Goal: Task Accomplishment & Management: Manage account settings

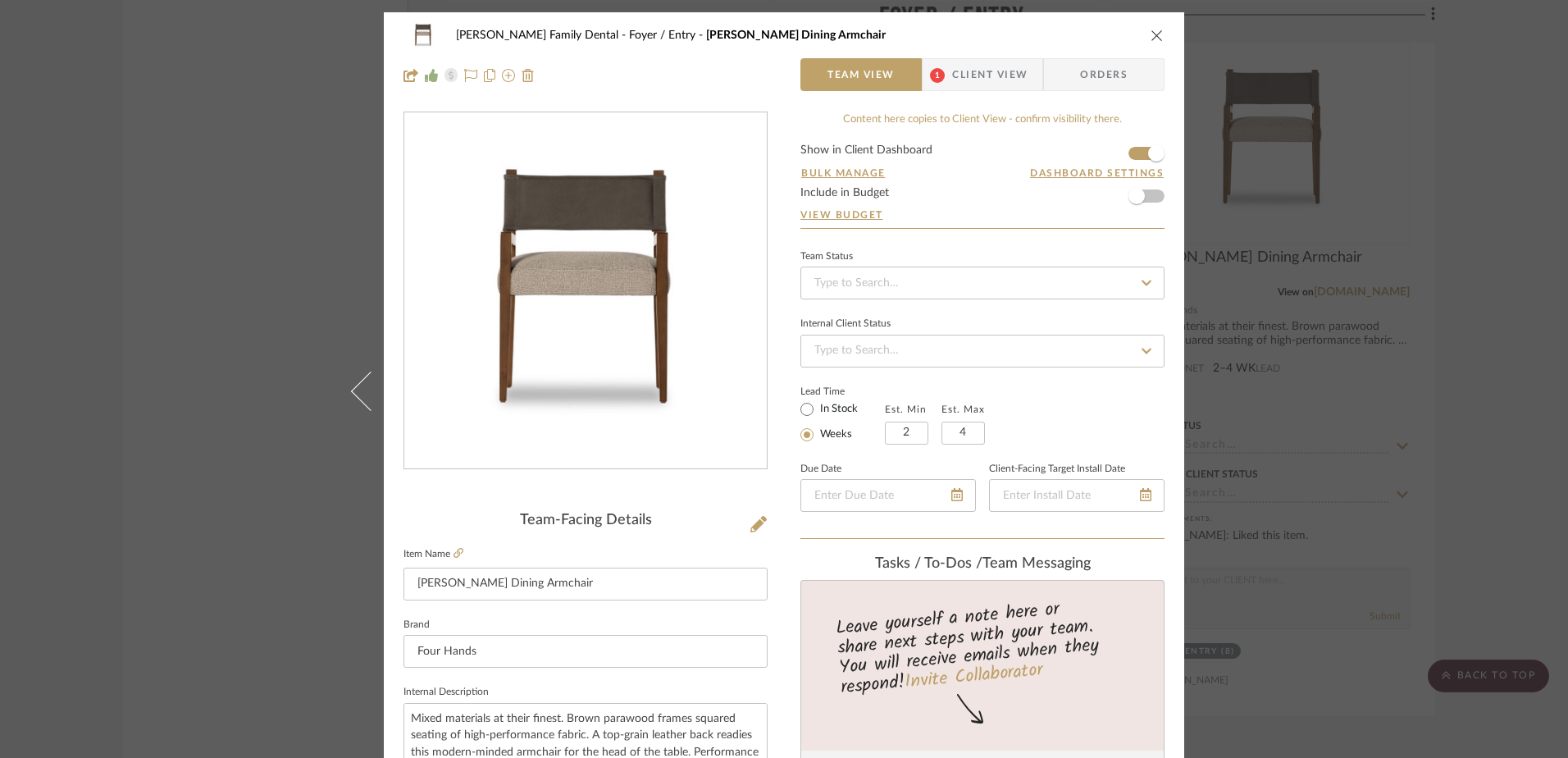
click at [1150, 32] on icon "close" at bounding box center [1157, 36] width 13 height 13
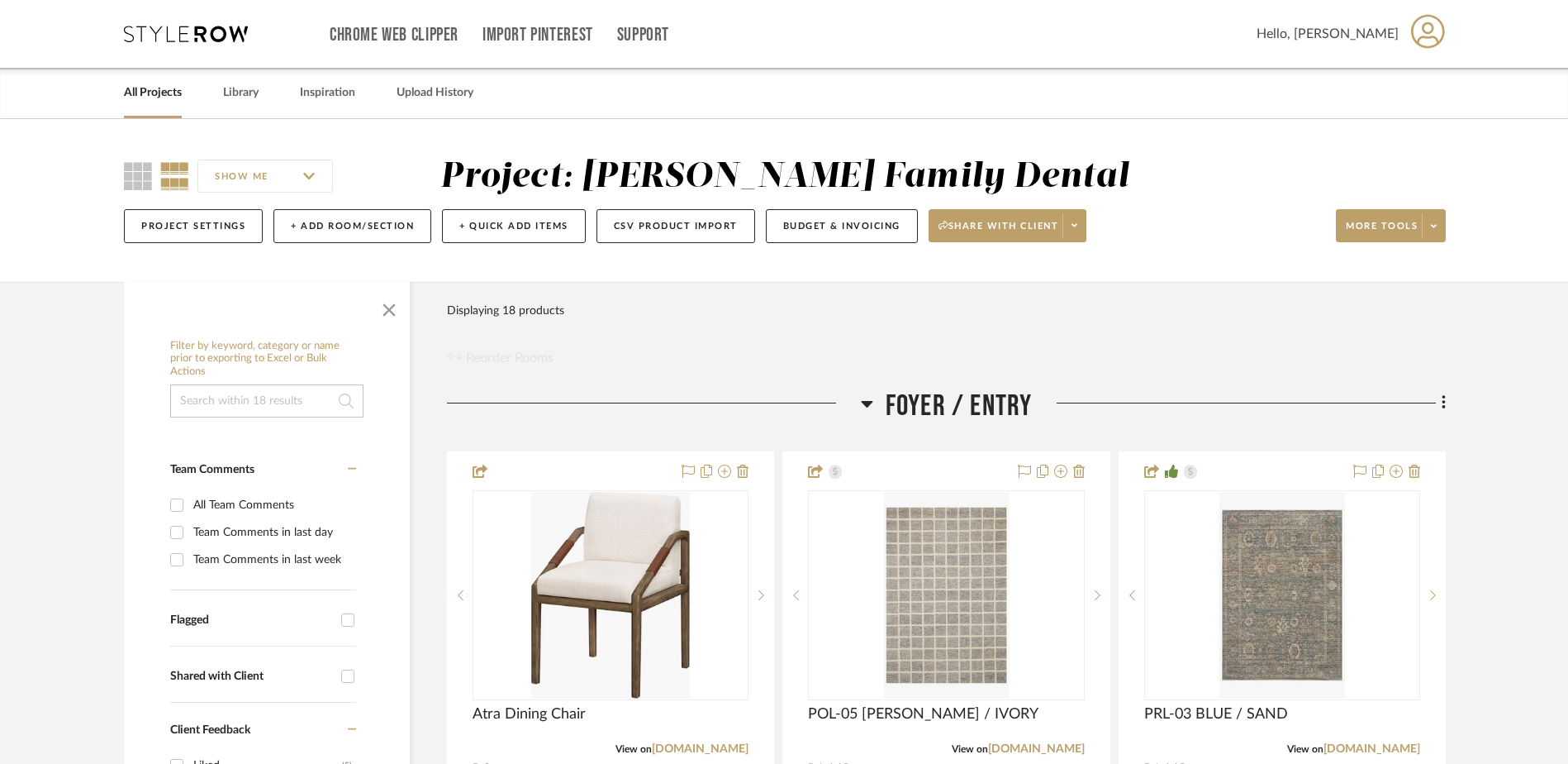
click at [155, 94] on link "All Projects" at bounding box center [152, 93] width 58 height 23
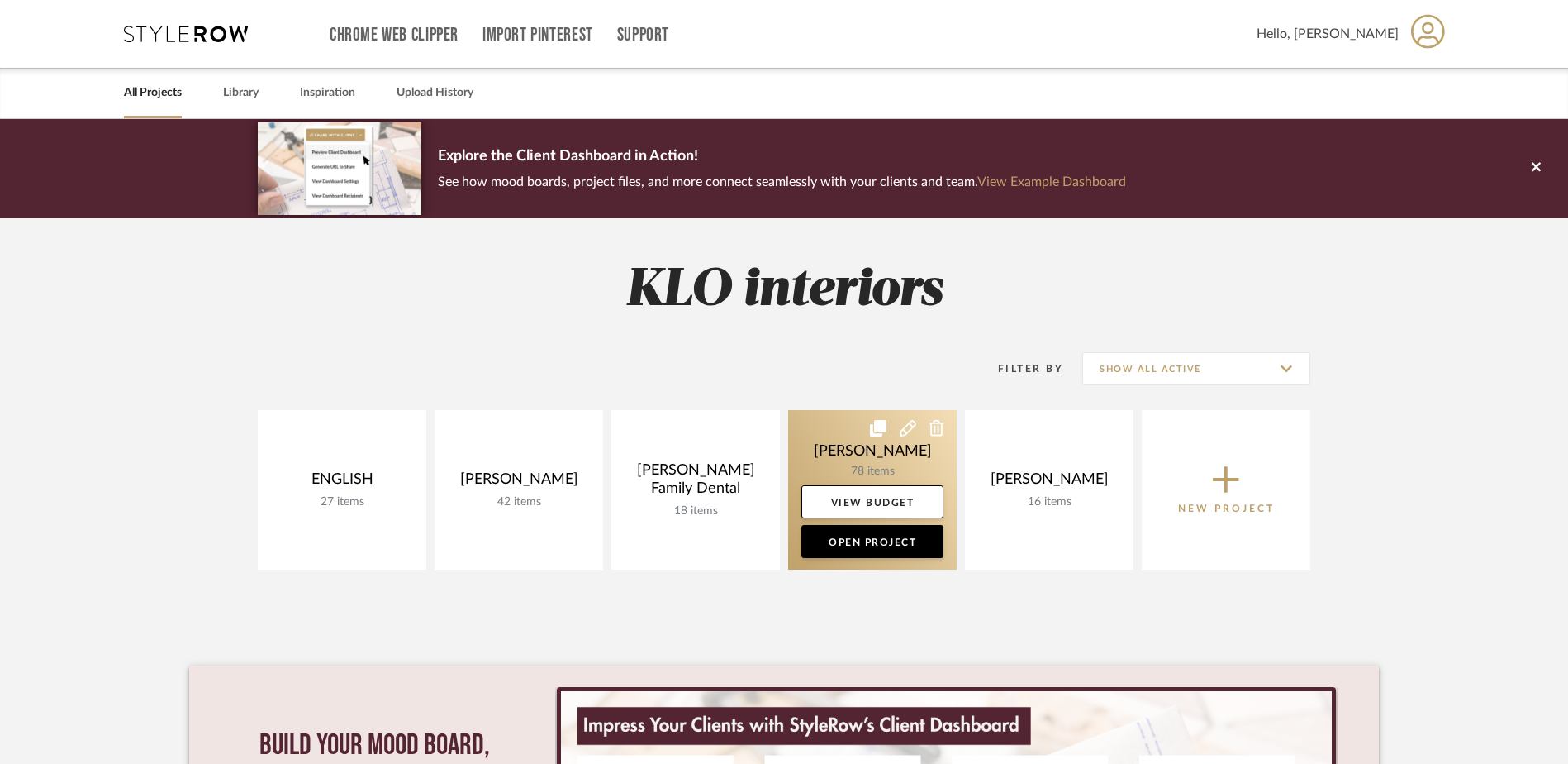
click at [856, 457] on link at bounding box center [872, 490] width 169 height 159
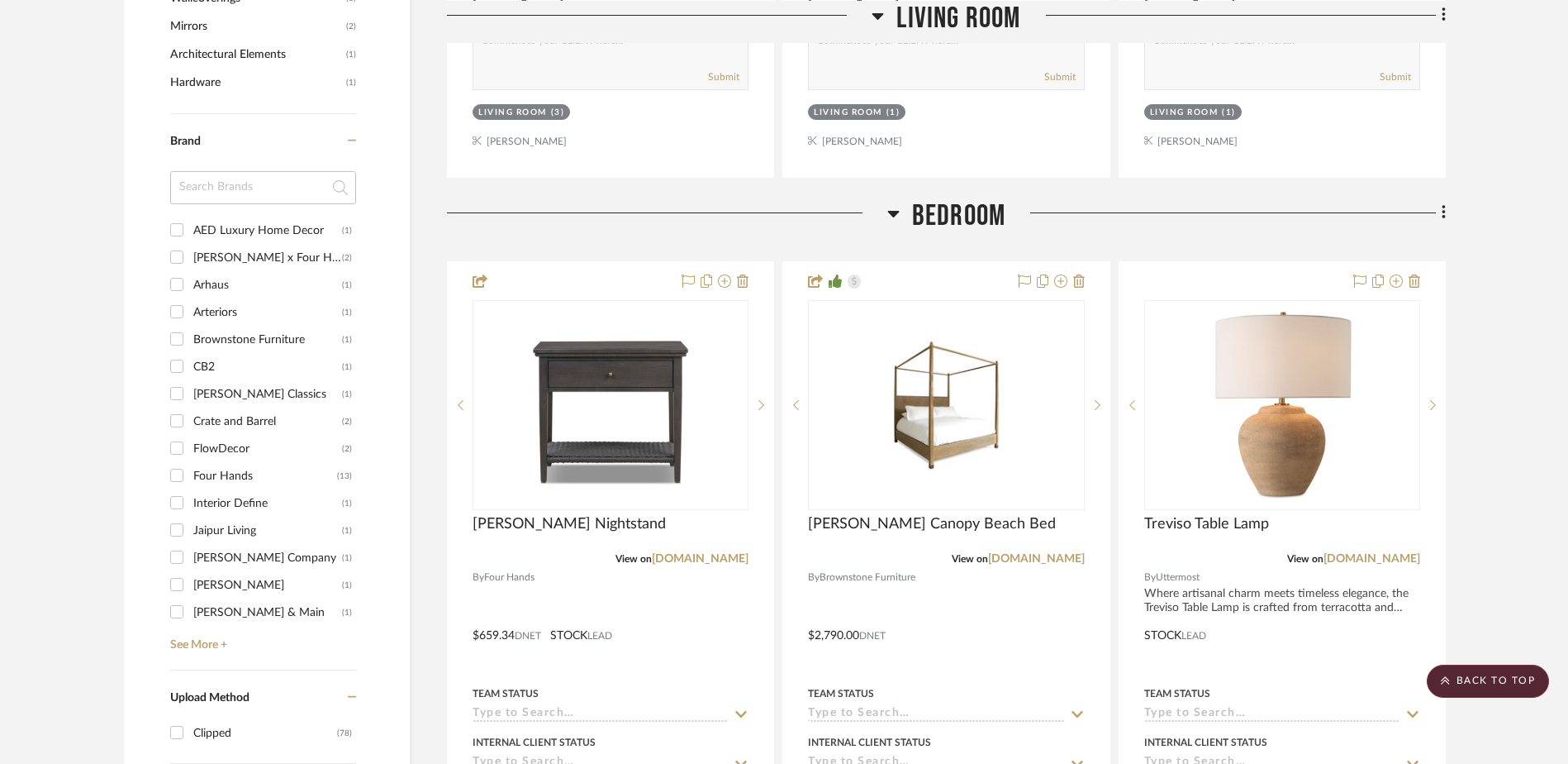
scroll to position [1901, 0]
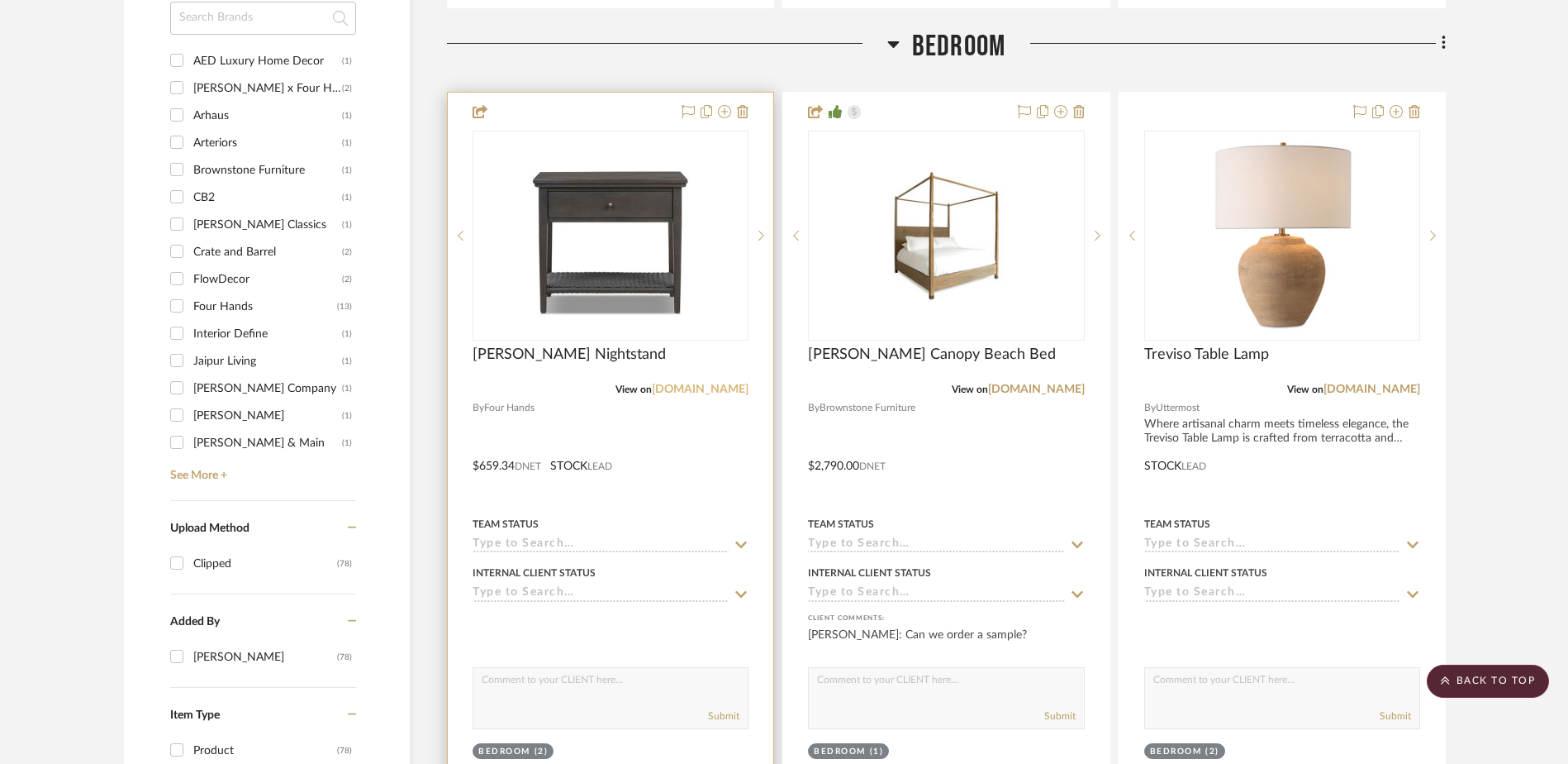
click at [687, 390] on link "[DOMAIN_NAME]" at bounding box center [700, 390] width 97 height 11
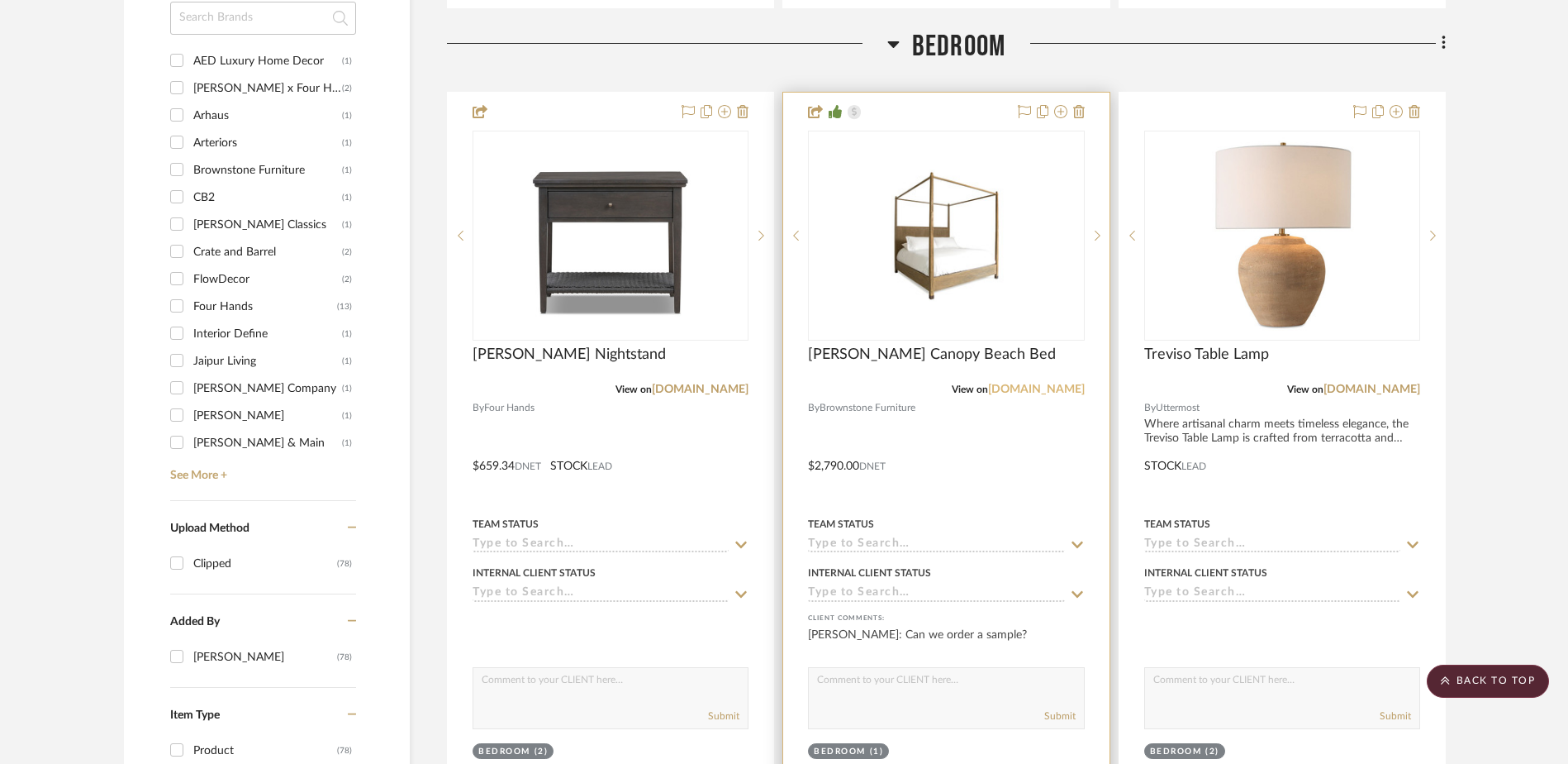
click at [988, 390] on link "[DOMAIN_NAME]" at bounding box center [1036, 390] width 97 height 11
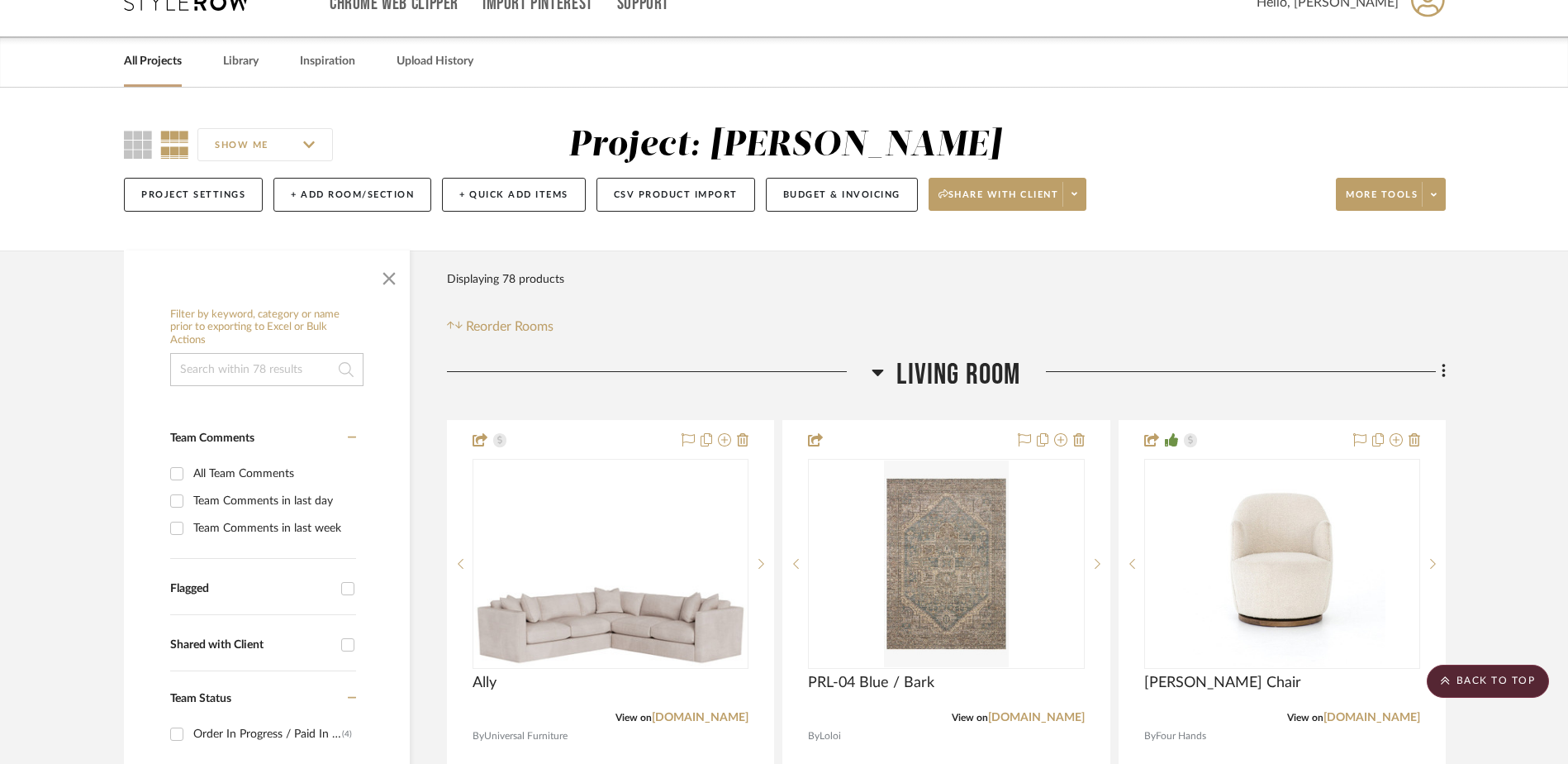
scroll to position [0, 0]
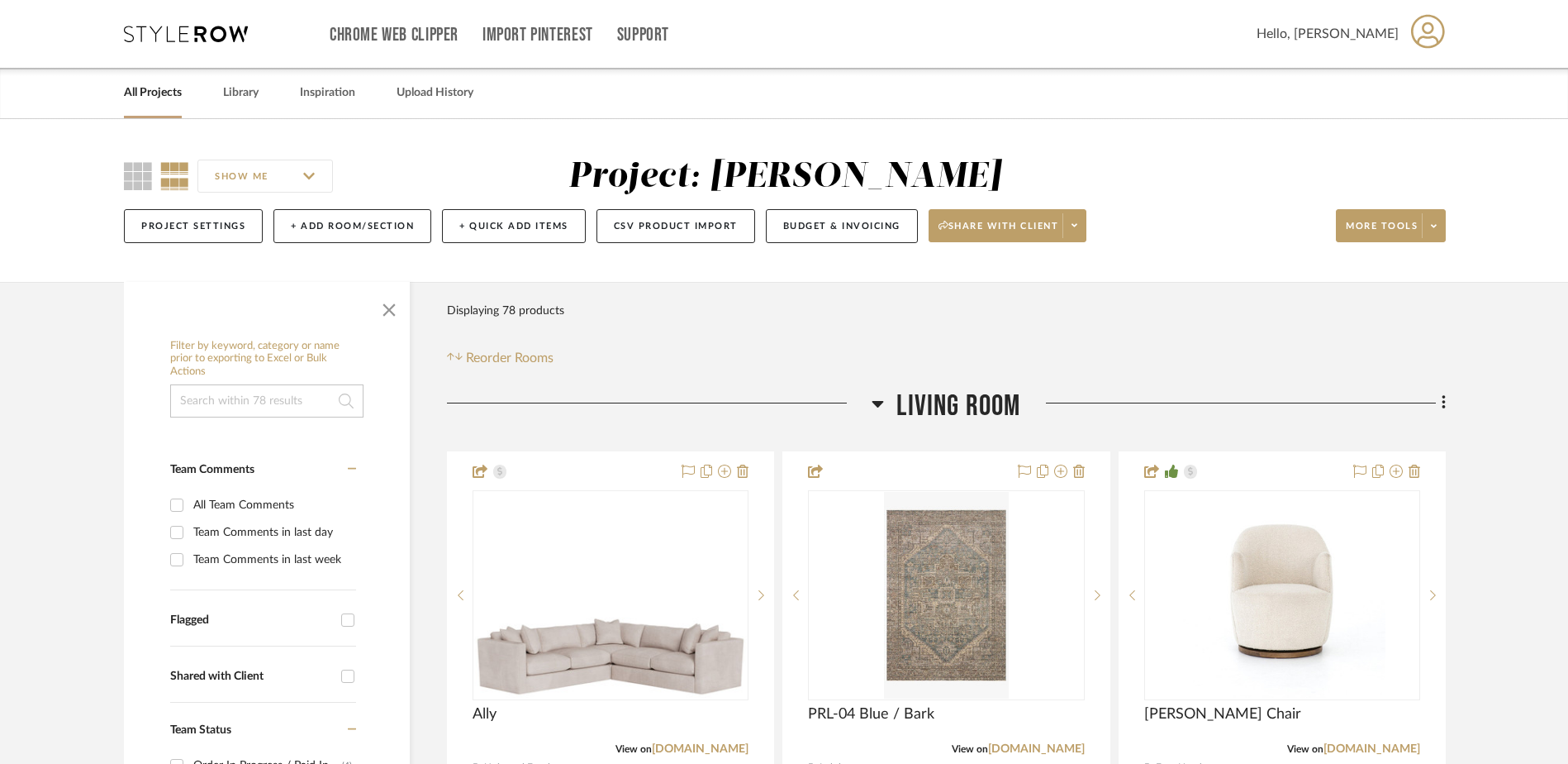
click at [150, 94] on link "All Projects" at bounding box center [152, 93] width 58 height 23
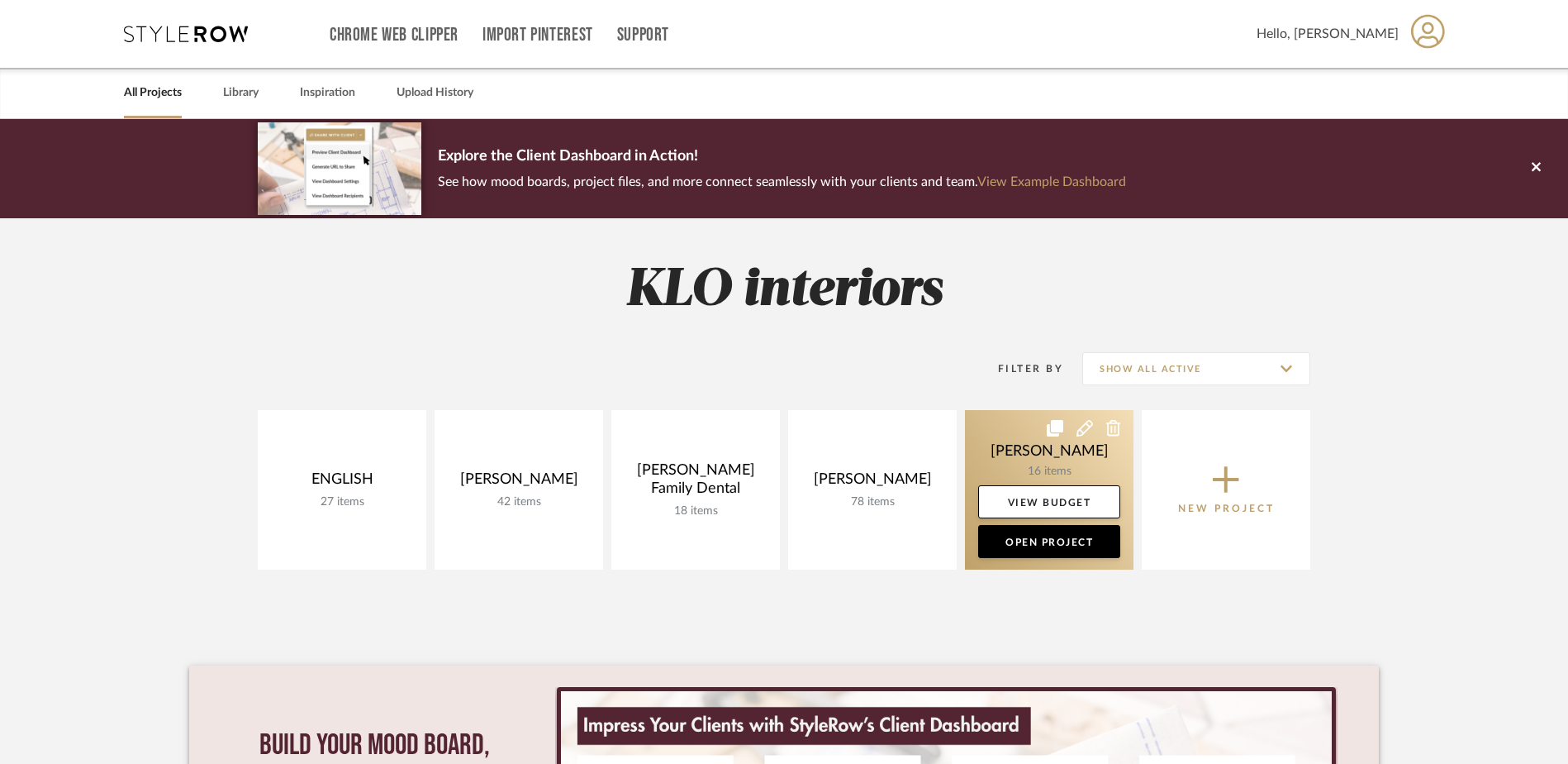
click at [1015, 477] on link at bounding box center [1048, 490] width 169 height 159
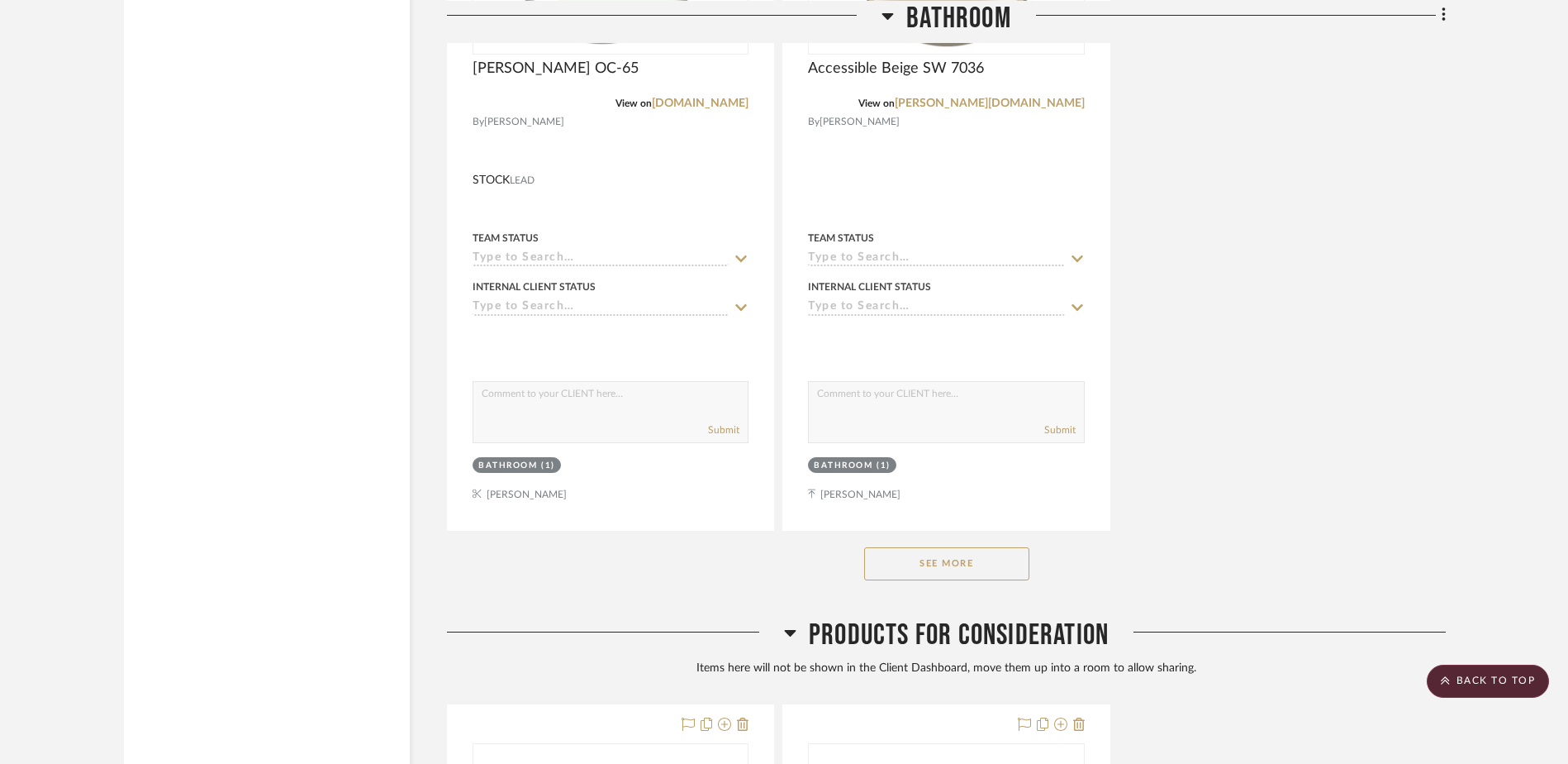
scroll to position [2315, 0]
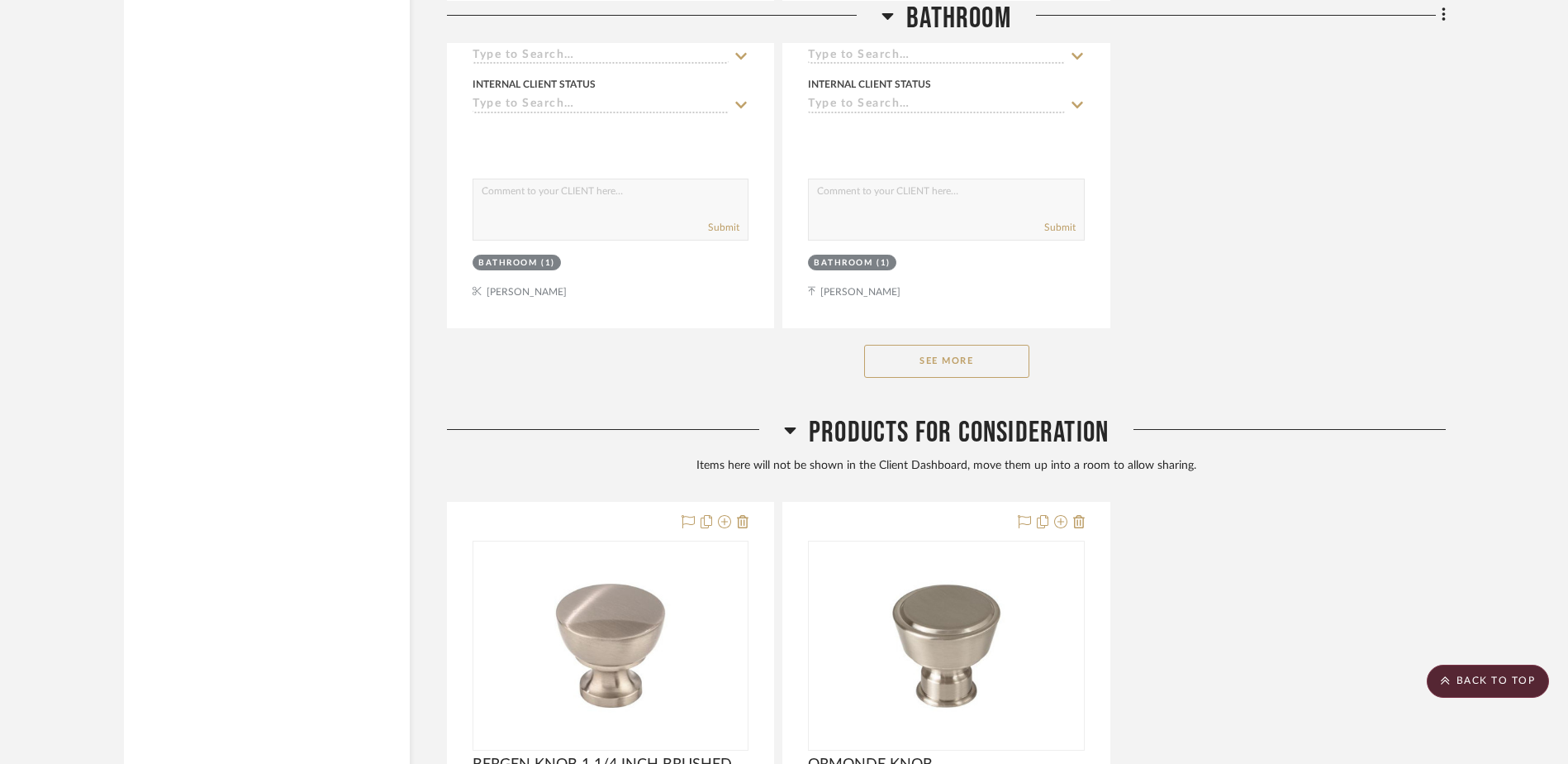
click at [963, 371] on button "See More" at bounding box center [947, 360] width 165 height 33
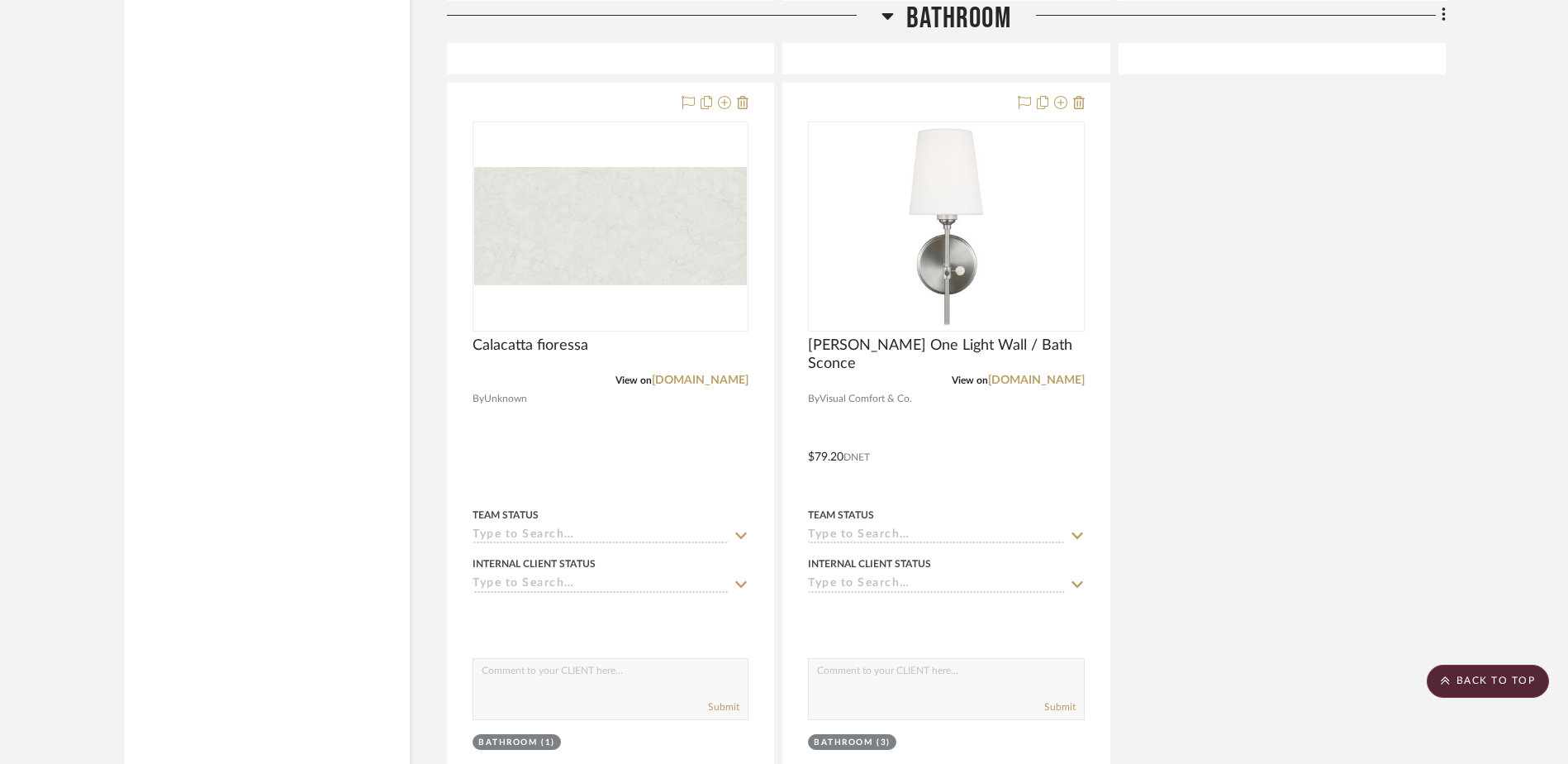
scroll to position [3306, 0]
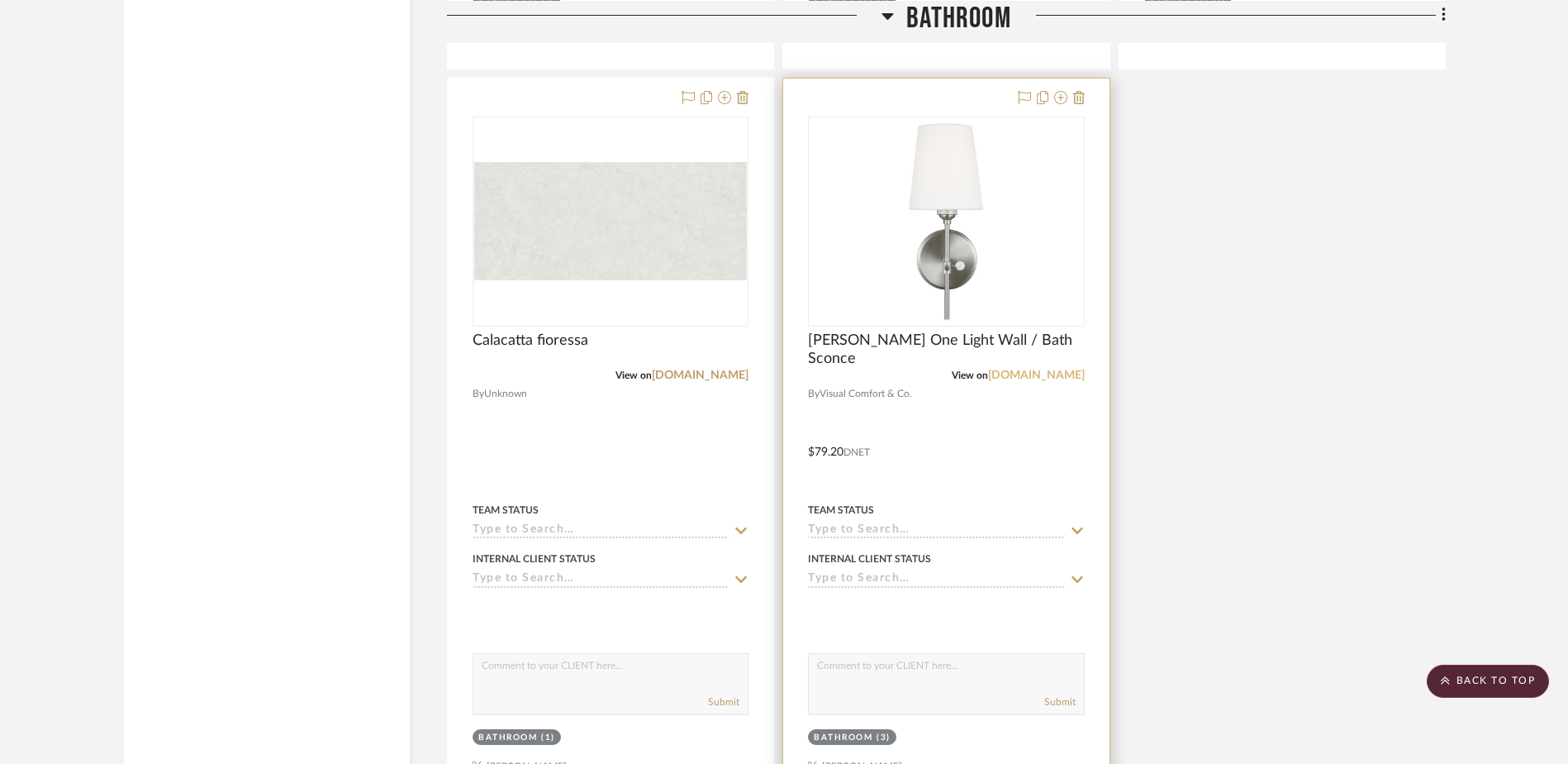
click at [1032, 374] on link "[DOMAIN_NAME]" at bounding box center [1036, 375] width 97 height 11
click at [884, 345] on span "[PERSON_NAME] One Light Wall / Bath Sconce" at bounding box center [946, 349] width 276 height 37
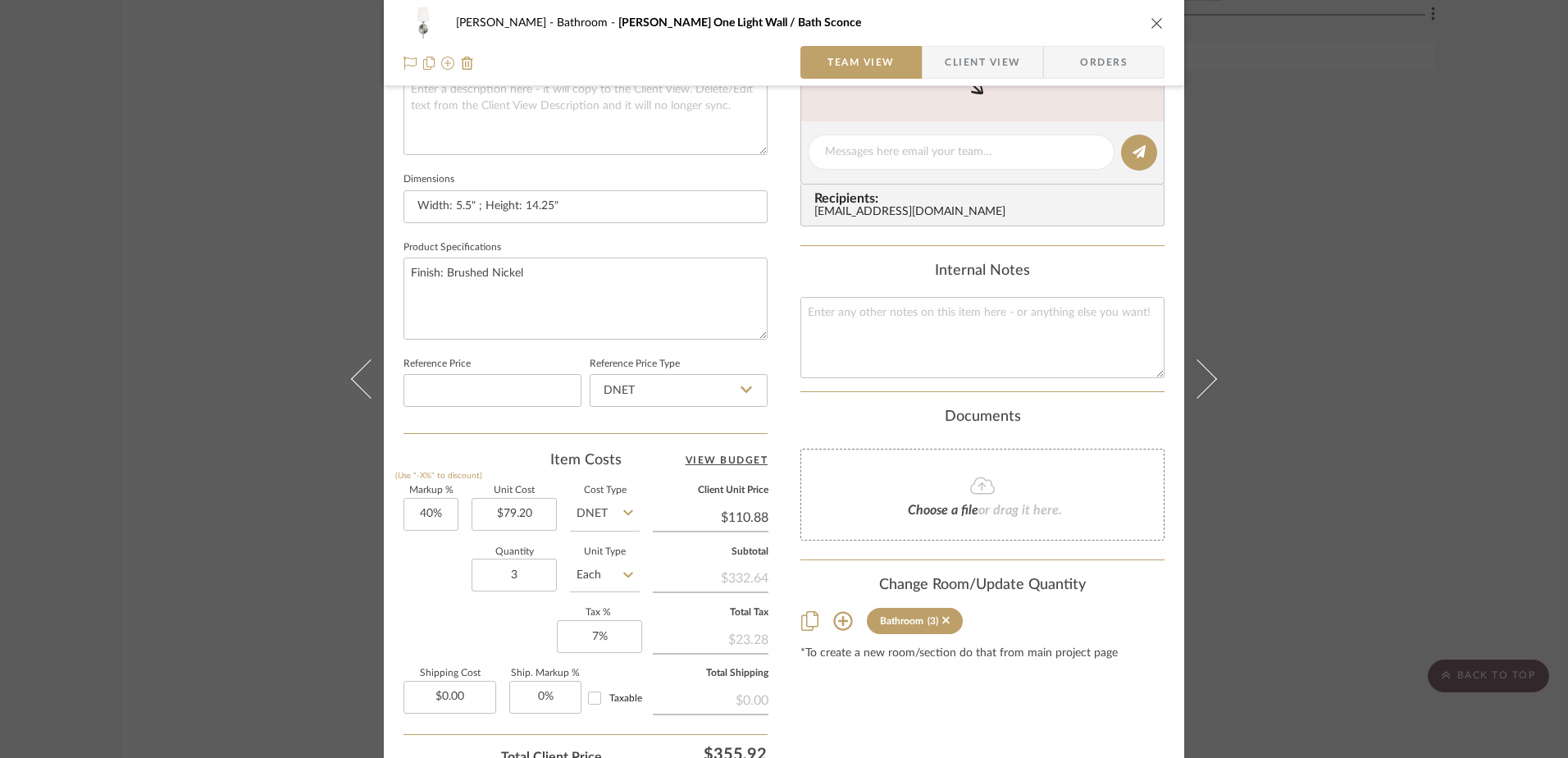
scroll to position [656, 0]
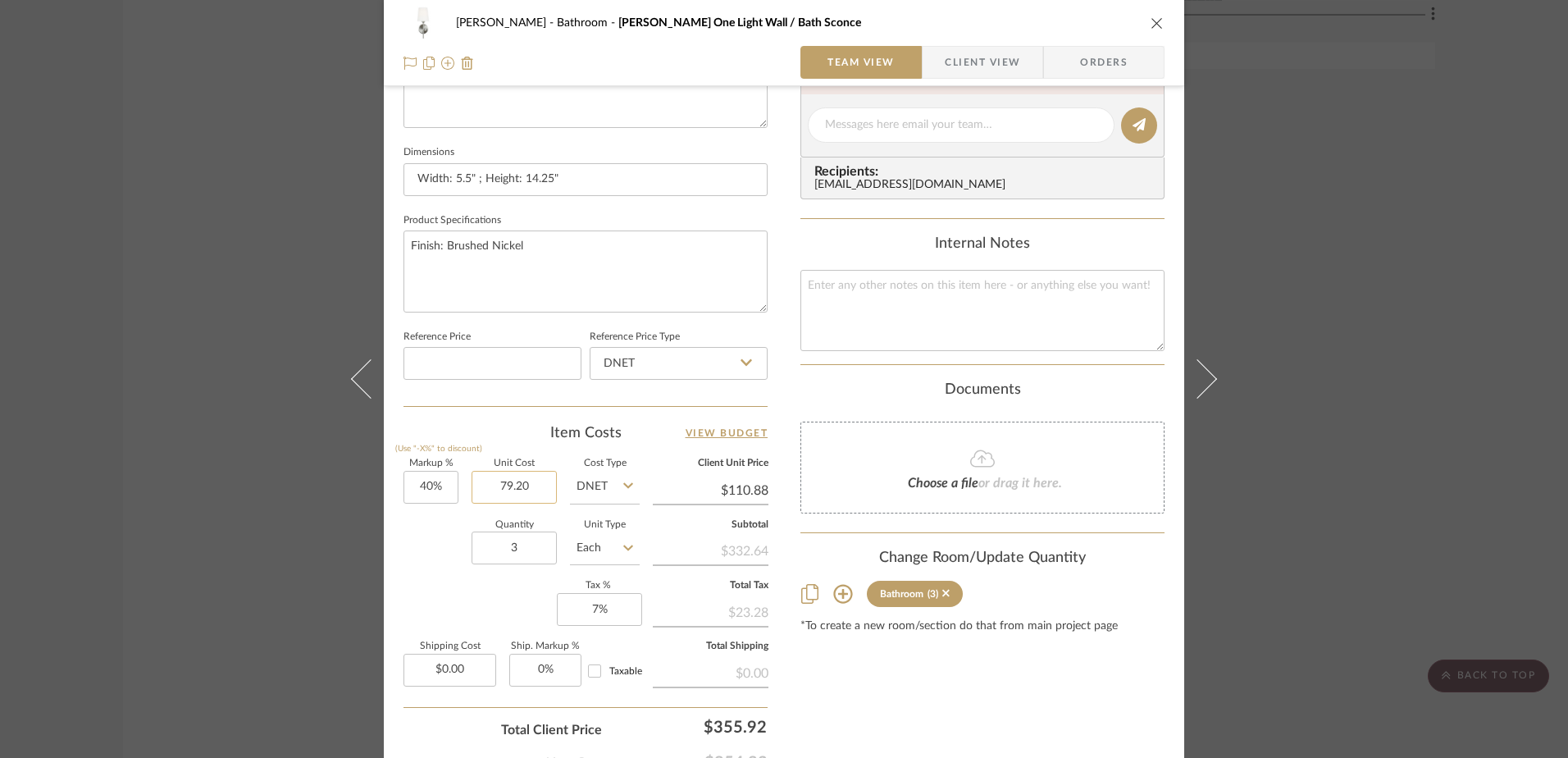
click at [494, 483] on input "79.20" at bounding box center [514, 487] width 85 height 33
type input "$84.15"
click at [420, 578] on div "Quantity 3 Unit Type Each" at bounding box center [521, 549] width 236 height 58
type input "$117.81"
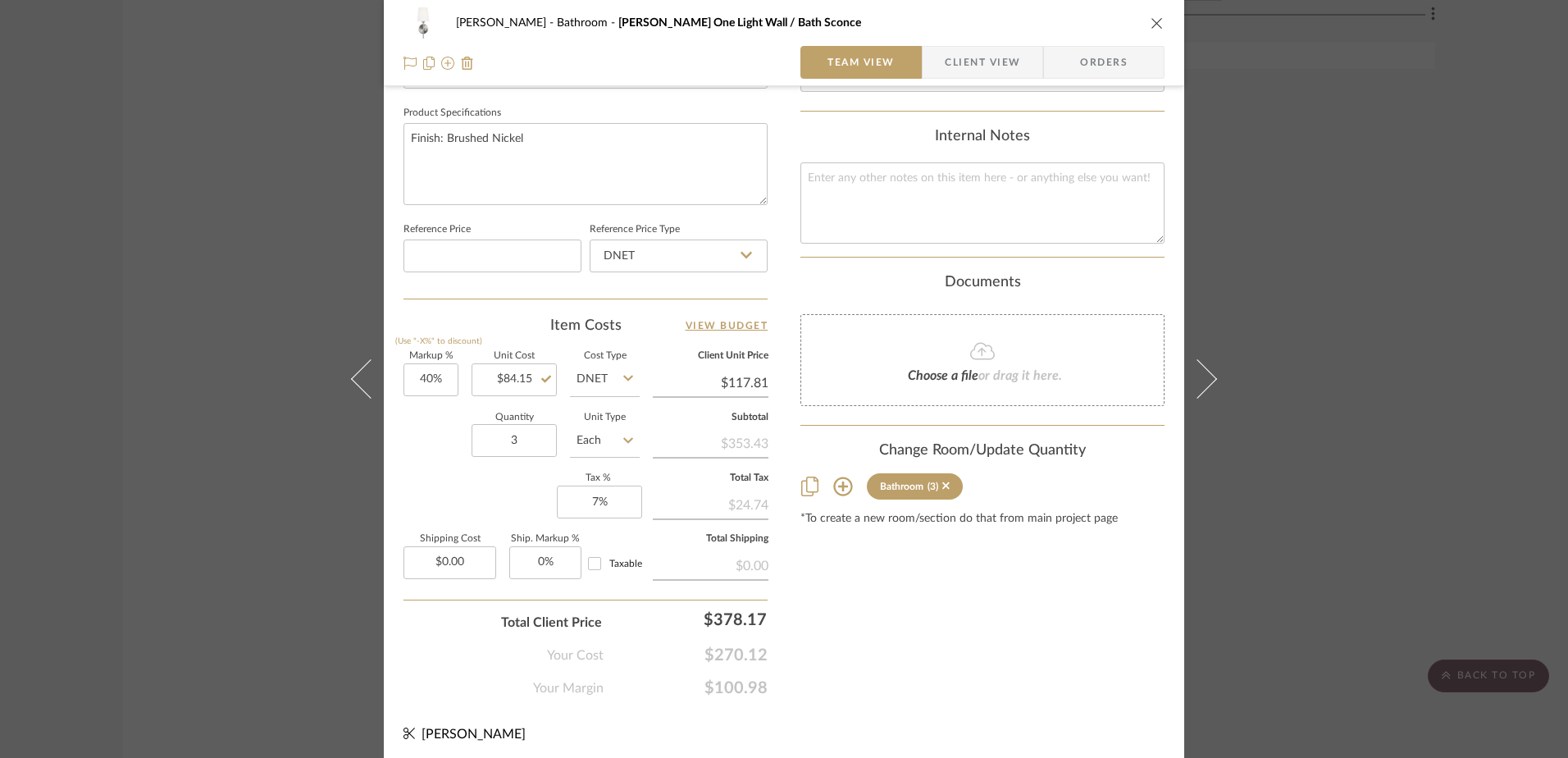
scroll to position [769, 0]
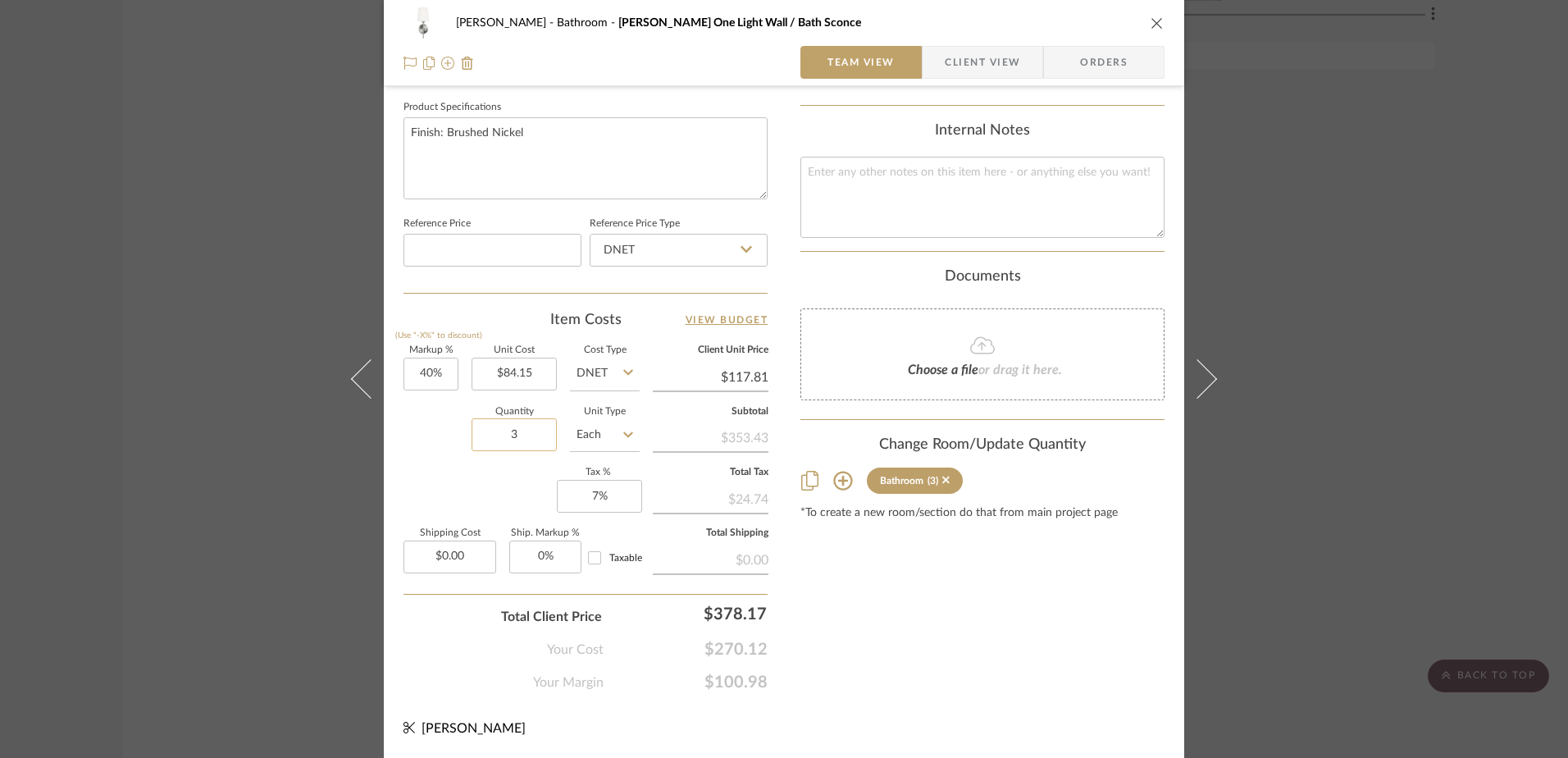
click at [517, 438] on input "3" at bounding box center [514, 434] width 85 height 33
type input "1"
click at [849, 615] on div "Content here copies to Client View - confirm visibility there. Show in Client D…" at bounding box center [982, 17] width 364 height 1349
click at [513, 431] on input "1" at bounding box center [514, 434] width 85 height 33
type input "3"
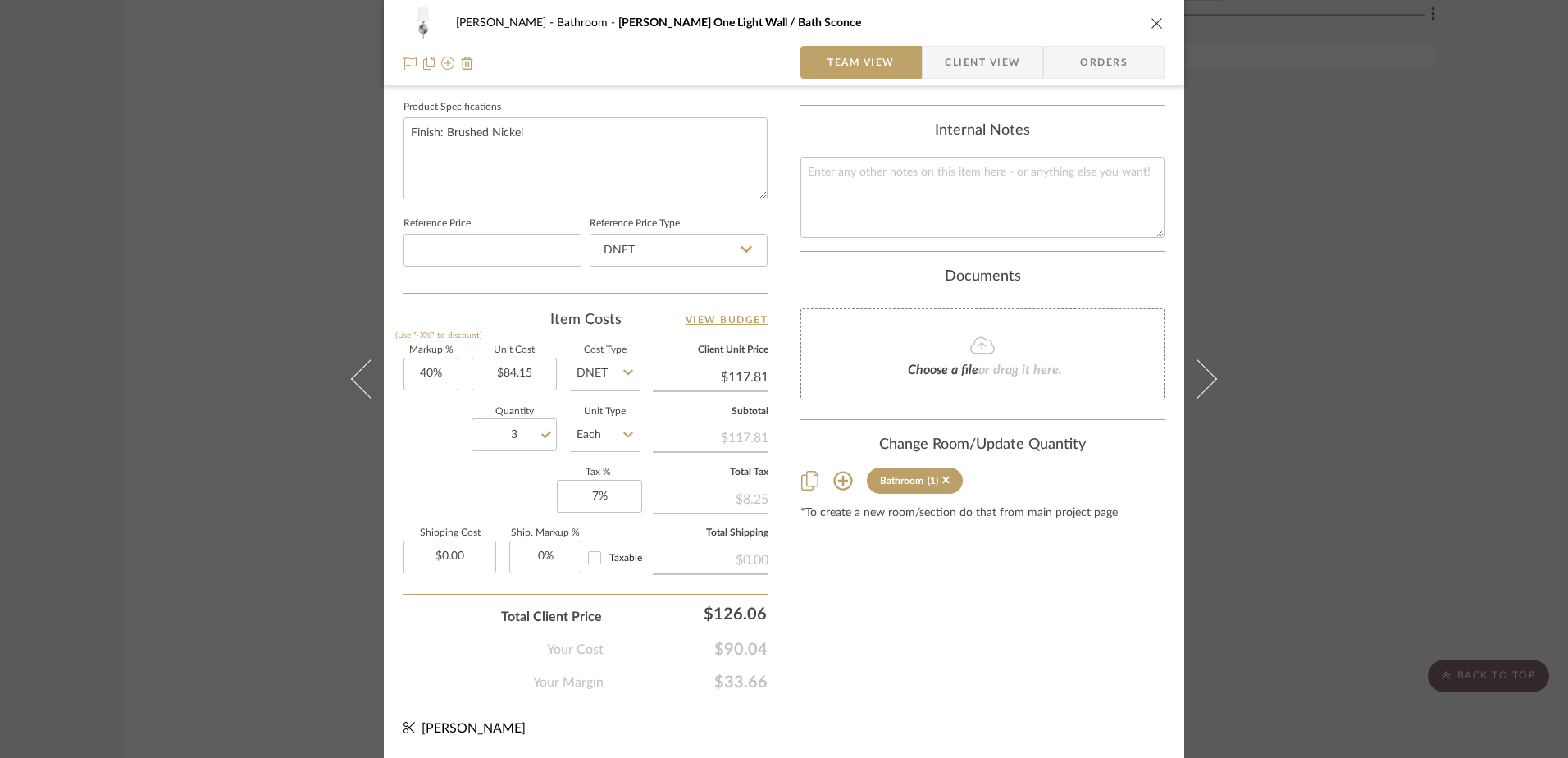
click at [915, 634] on div "Content here copies to Client View - confirm visibility there. Show in Client D…" at bounding box center [982, 17] width 364 height 1349
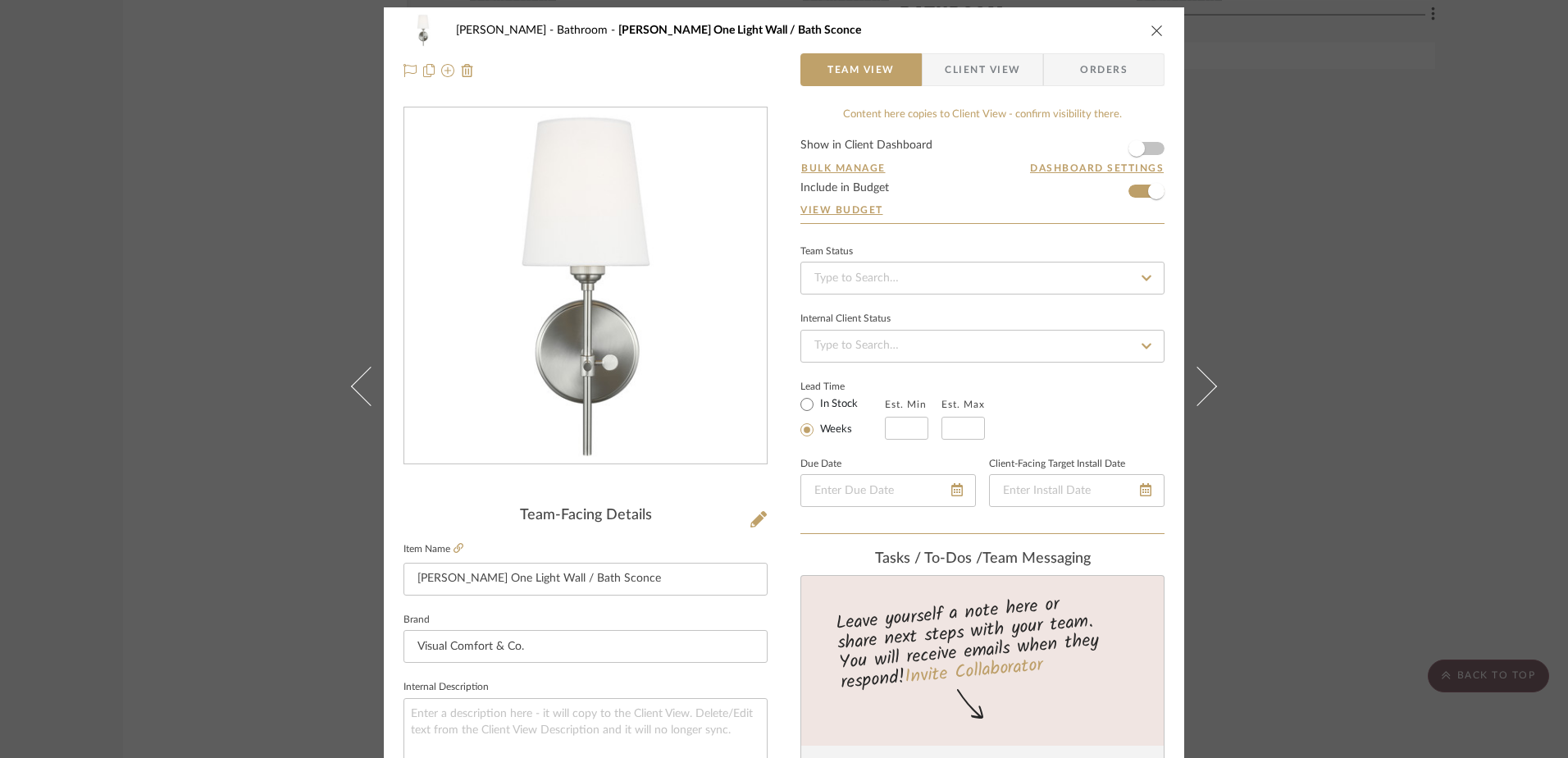
scroll to position [0, 0]
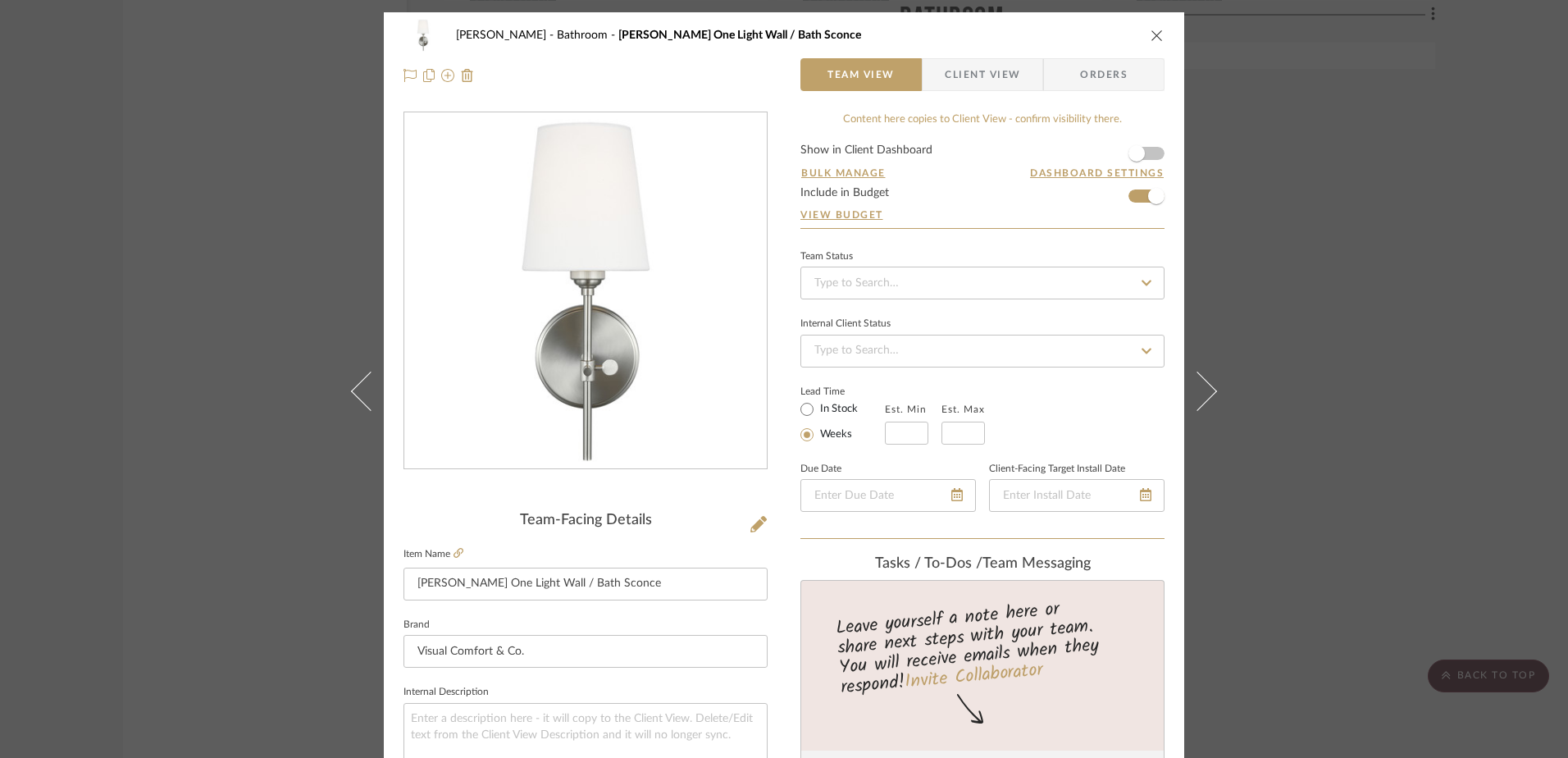
click at [1141, 40] on div "[PERSON_NAME] Bathroom [PERSON_NAME] One Light Wall / Bath Sconce" at bounding box center [784, 35] width 761 height 33
click at [1153, 36] on icon "close" at bounding box center [1157, 36] width 13 height 13
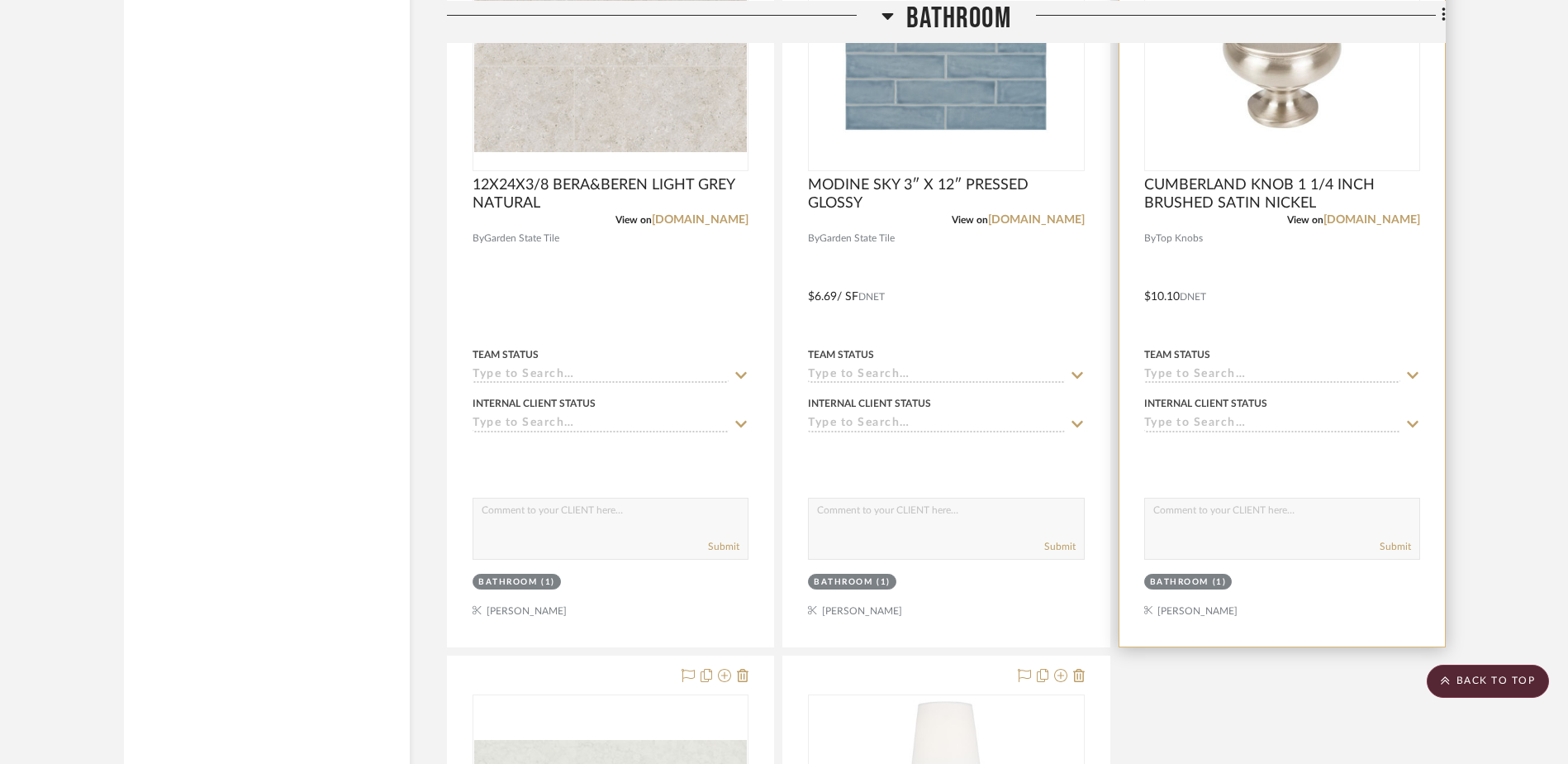
scroll to position [2562, 0]
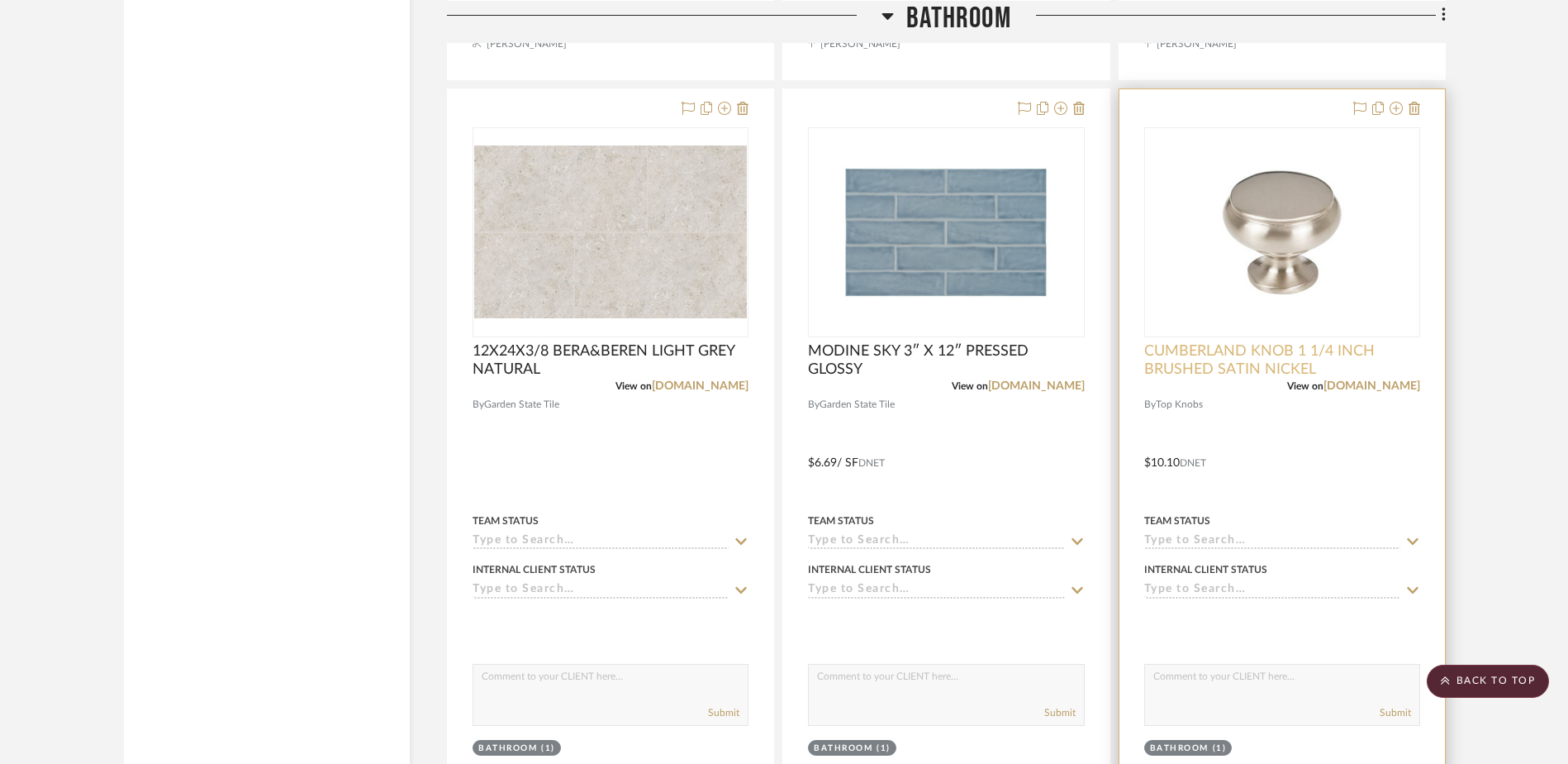
click at [1202, 364] on span "CUMBERLAND KNOB 1 1/4 INCH BRUSHED SATIN NICKEL" at bounding box center [1282, 360] width 276 height 37
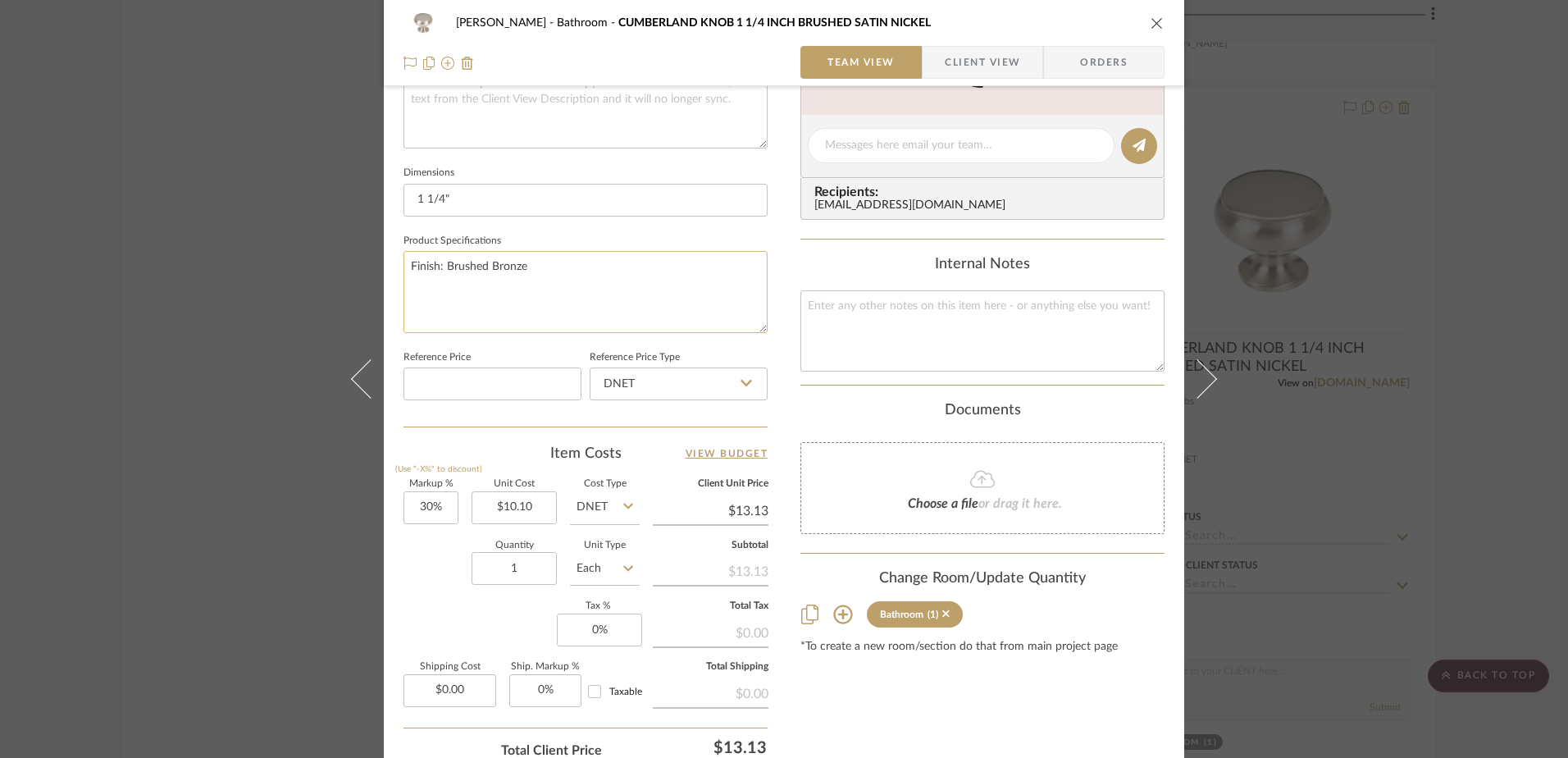
scroll to position [656, 0]
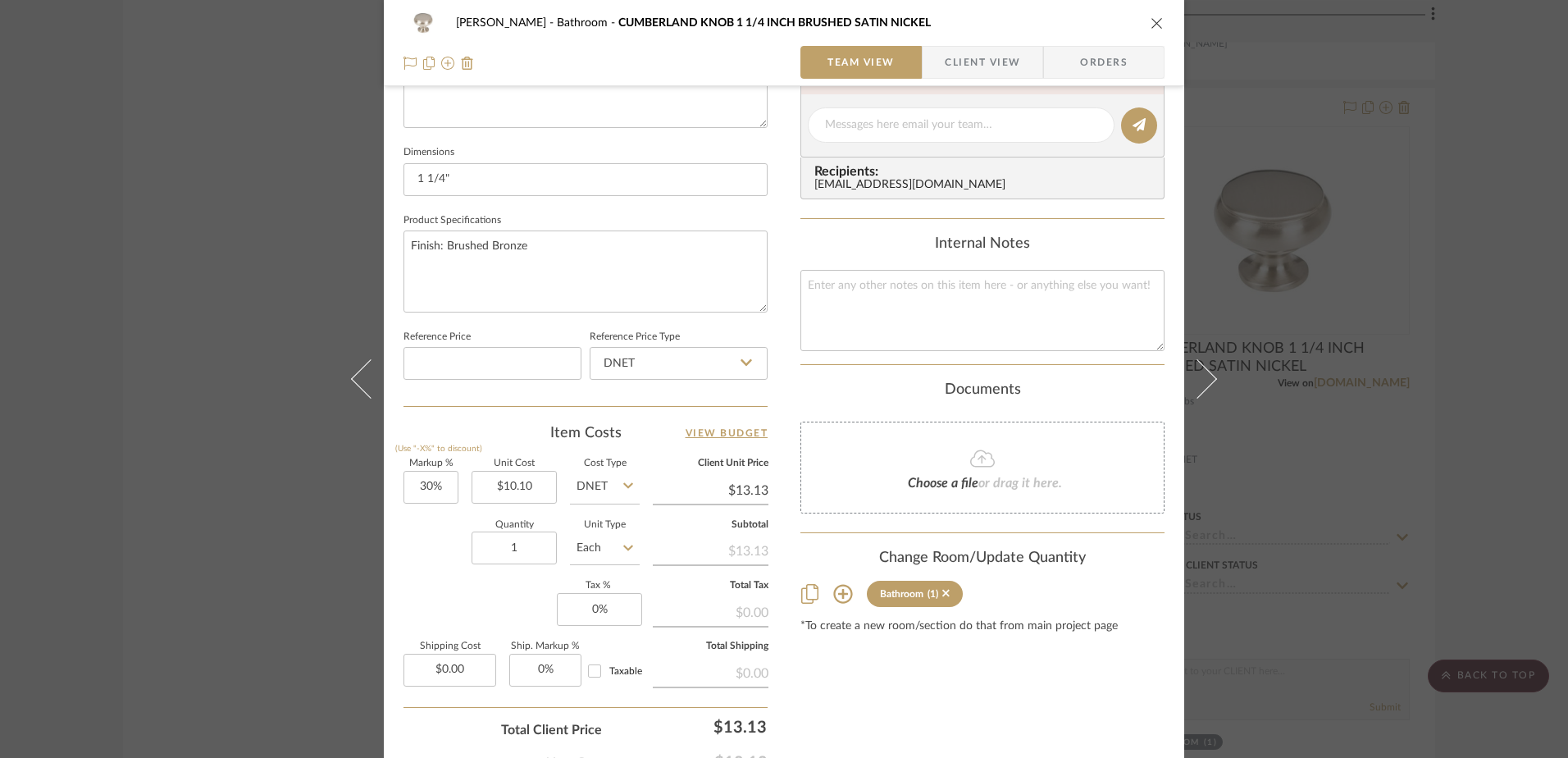
click at [1046, 697] on div "Content here copies to Client View - confirm visibility there. Show in Client D…" at bounding box center [982, 130] width 364 height 1349
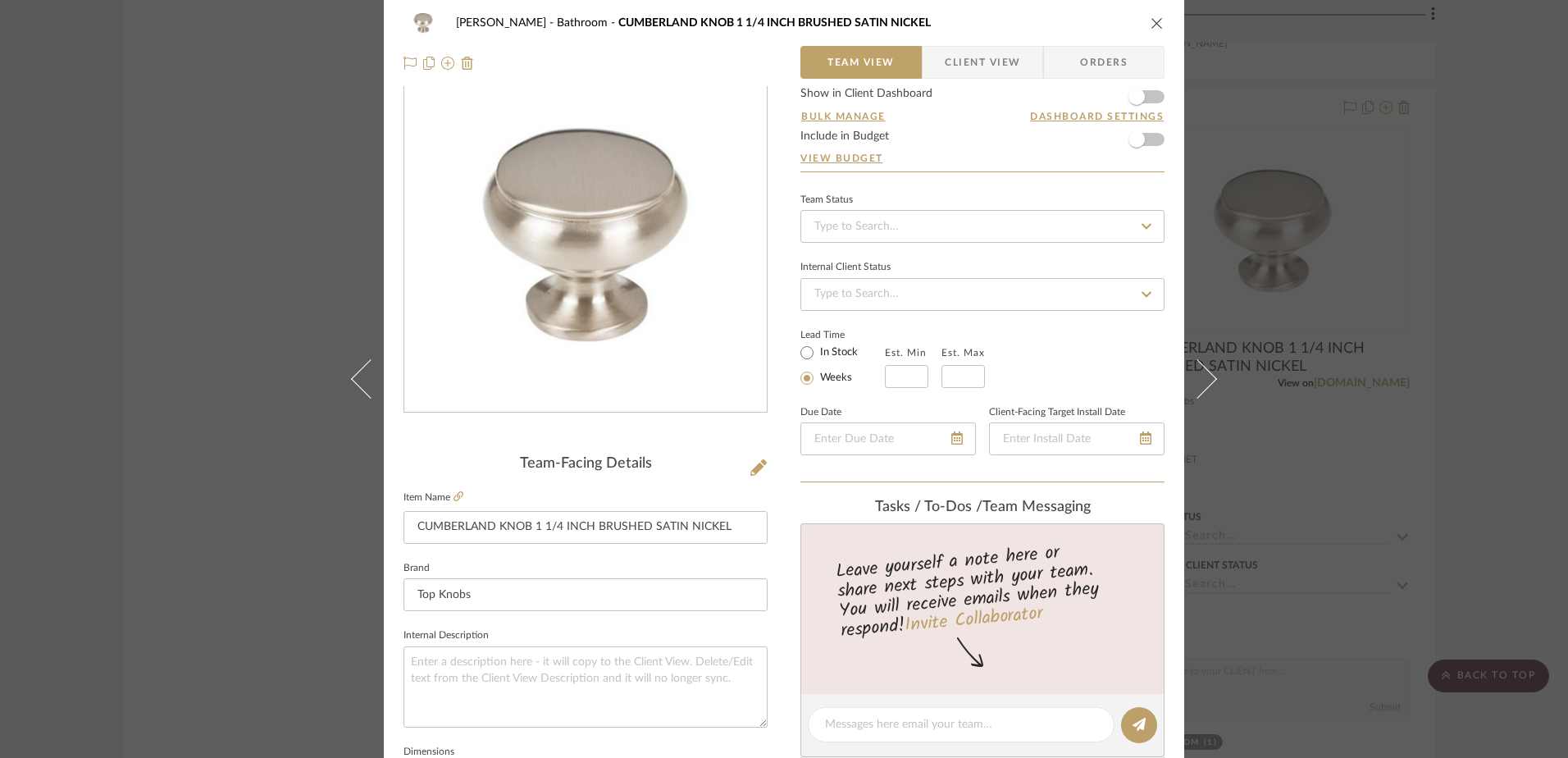
scroll to position [0, 0]
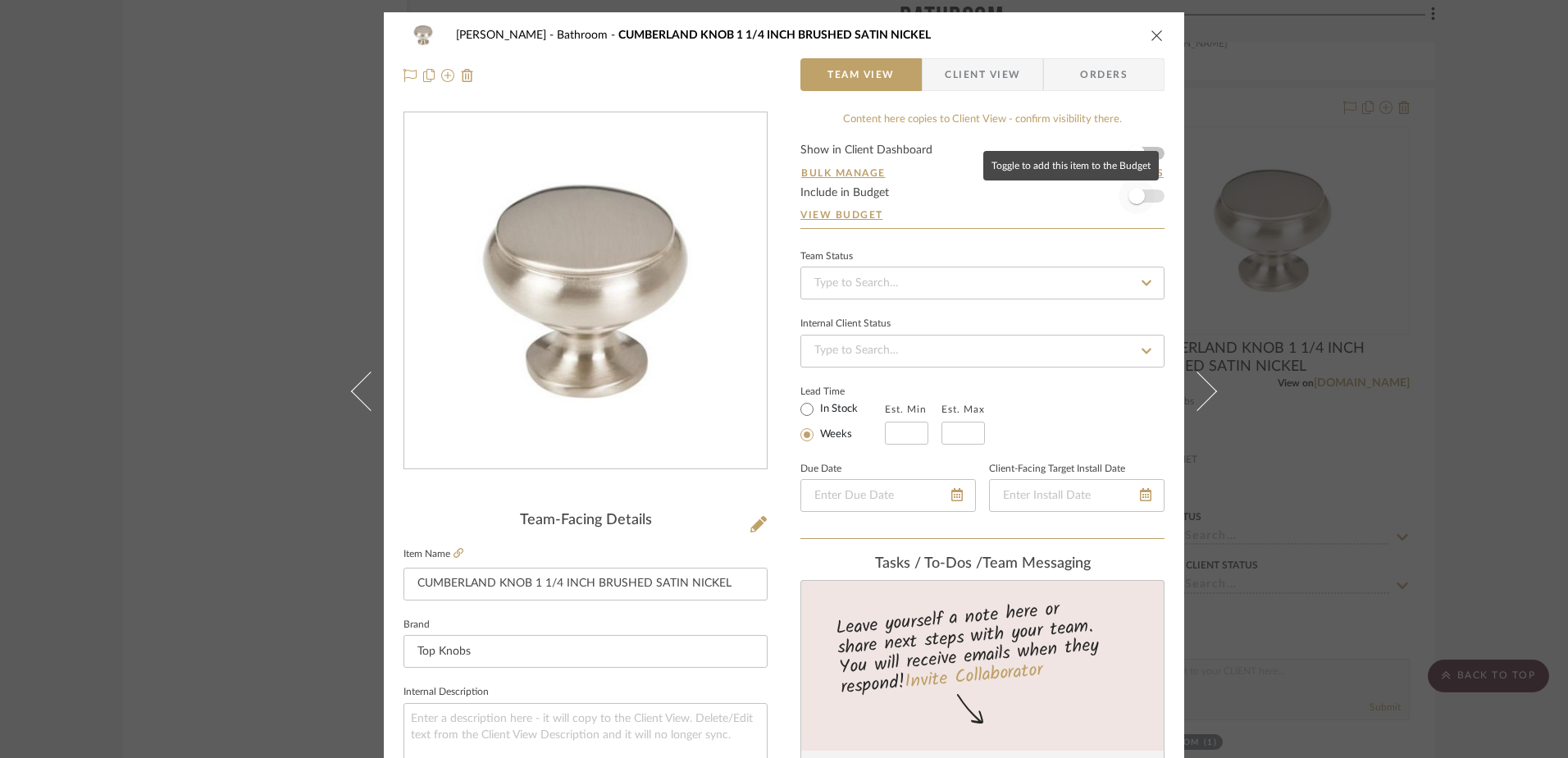
click at [1141, 194] on span "button" at bounding box center [1136, 196] width 37 height 36
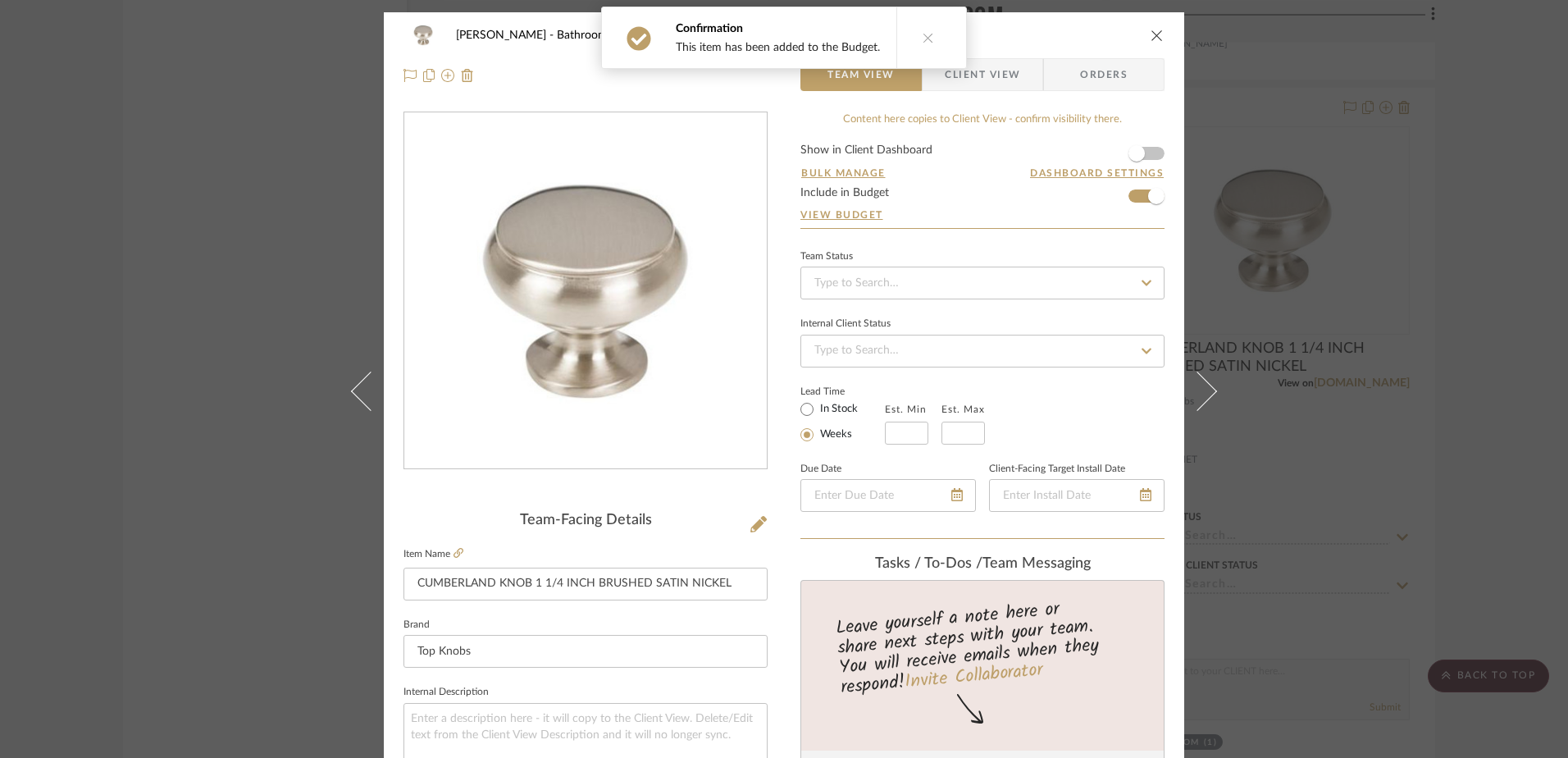
click at [1150, 31] on icon "close" at bounding box center [1157, 36] width 13 height 13
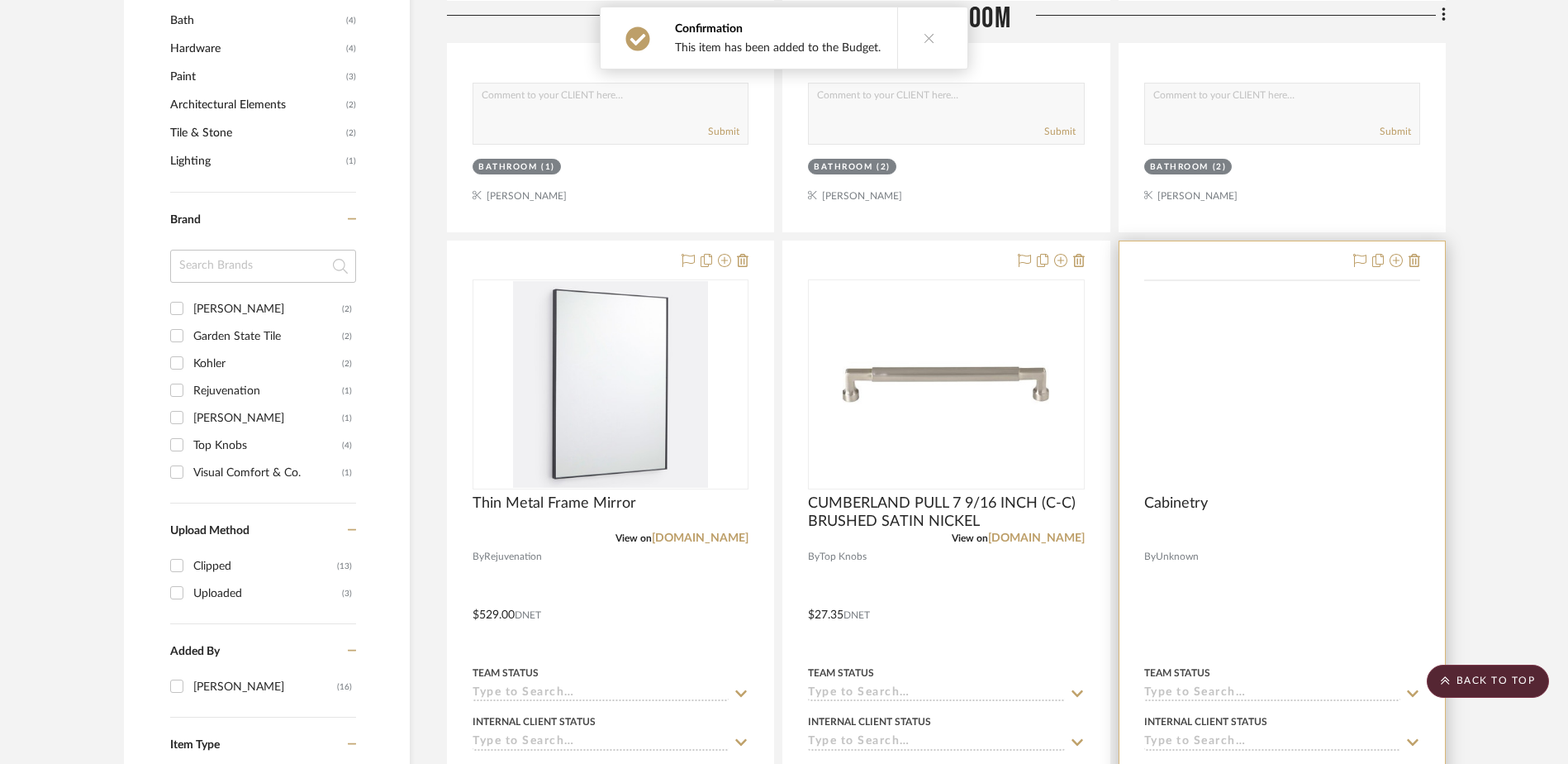
scroll to position [909, 0]
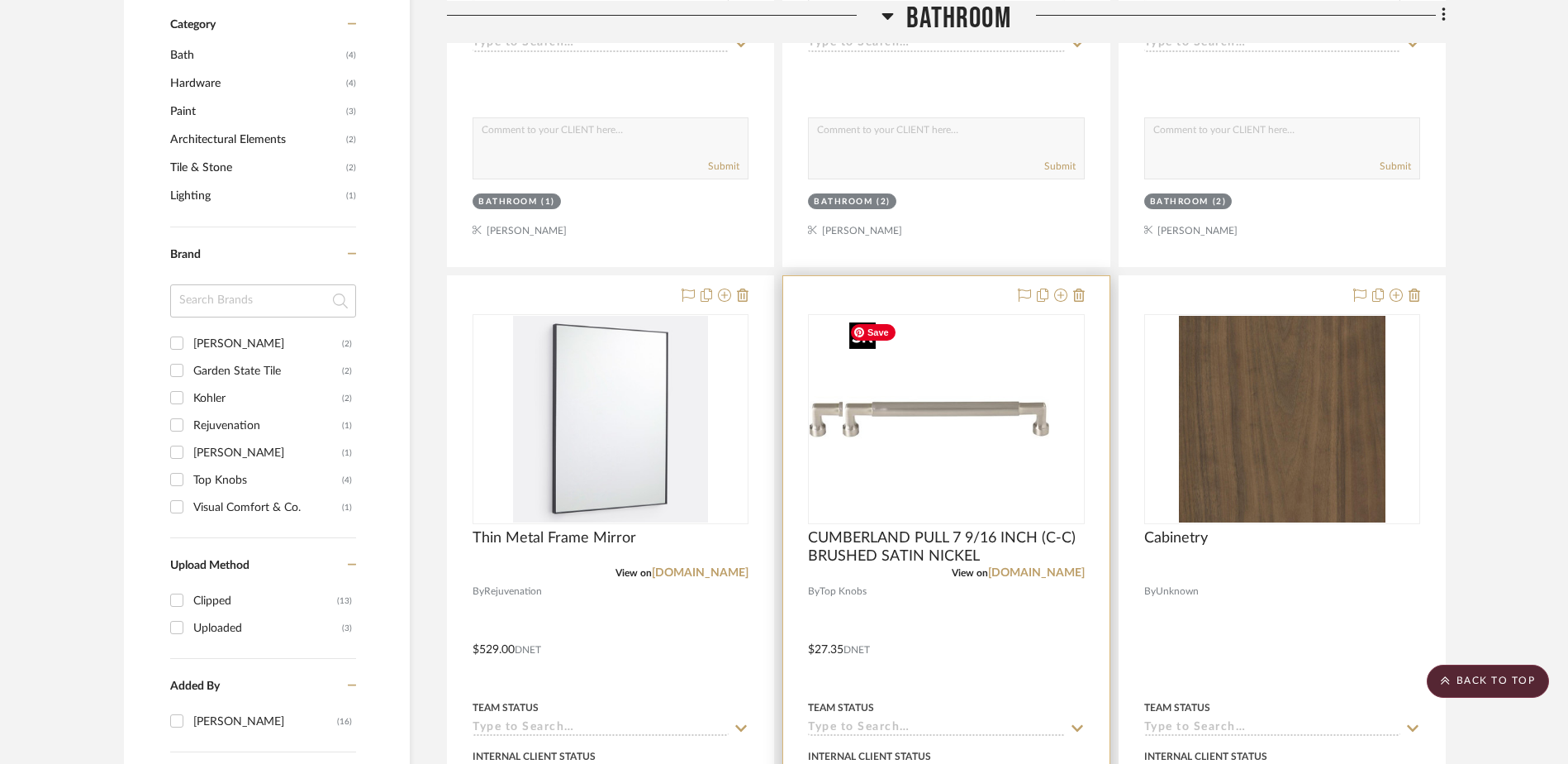
click at [872, 431] on img "0" at bounding box center [913, 419] width 206 height 207
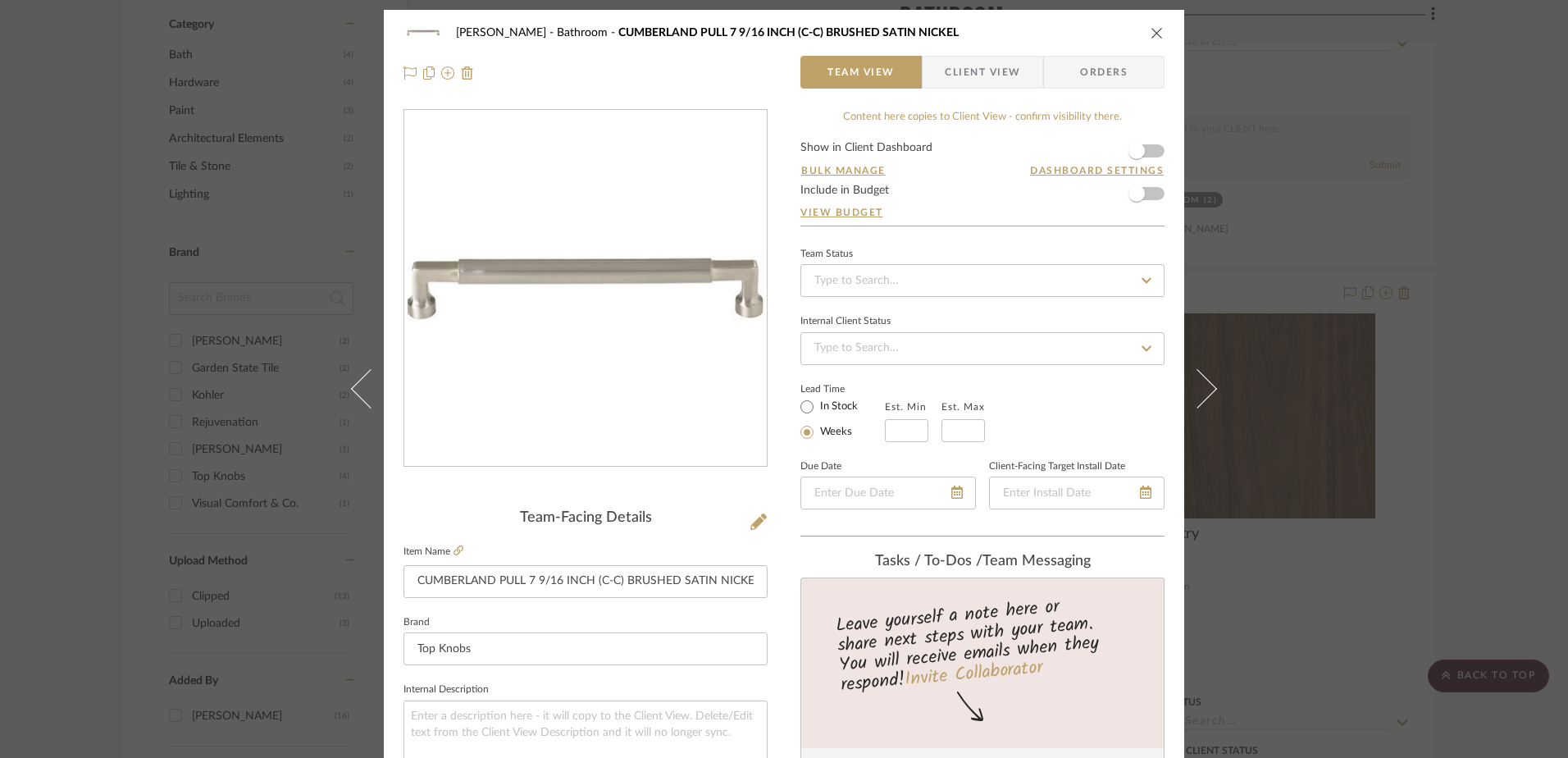
scroll to position [0, 0]
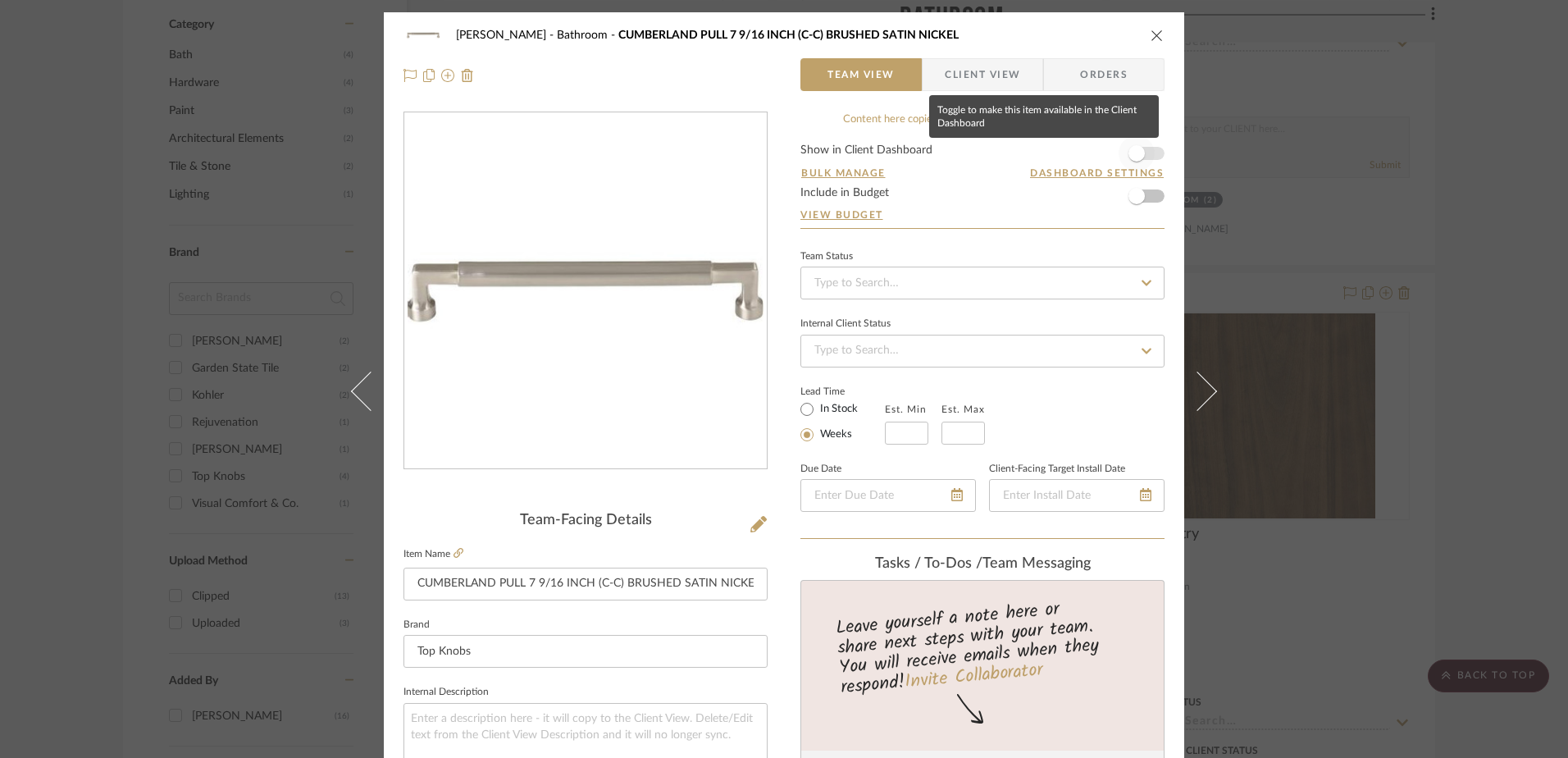
click at [1136, 149] on span "button" at bounding box center [1137, 153] width 17 height 17
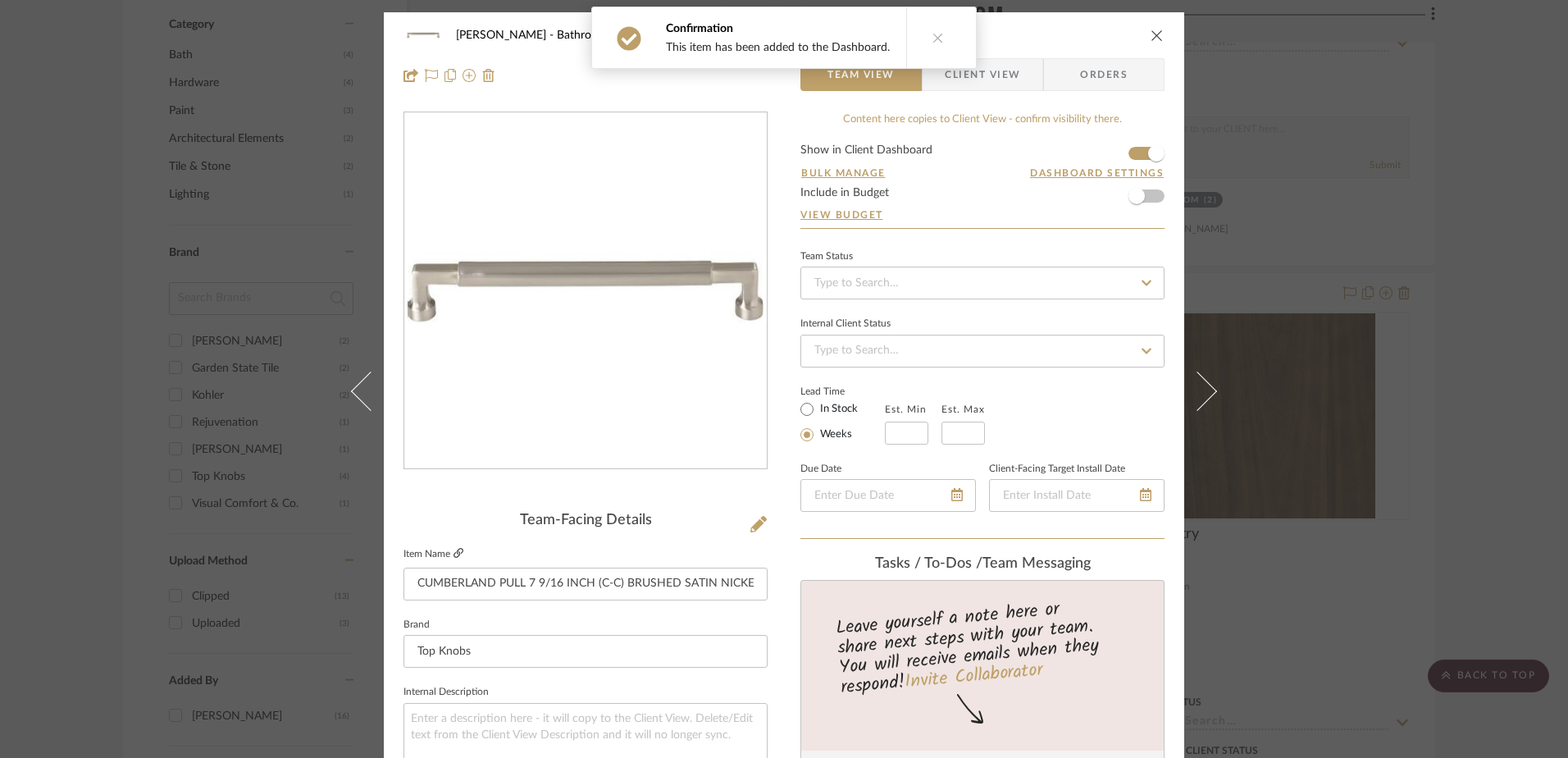
click at [454, 553] on icon at bounding box center [459, 552] width 10 height 10
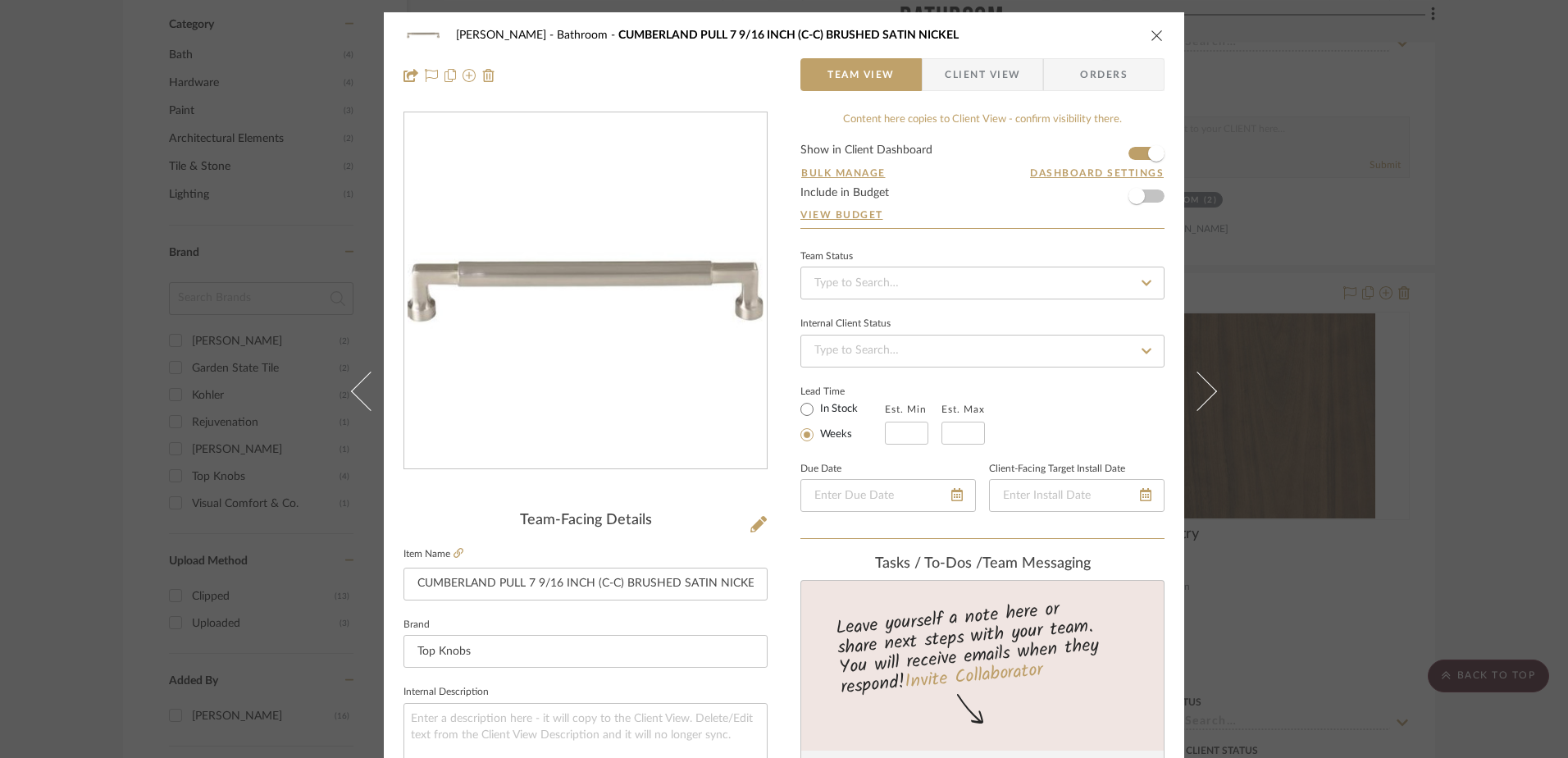
click at [1150, 36] on icon "close" at bounding box center [1157, 36] width 13 height 13
